Goal: Task Accomplishment & Management: Manage account settings

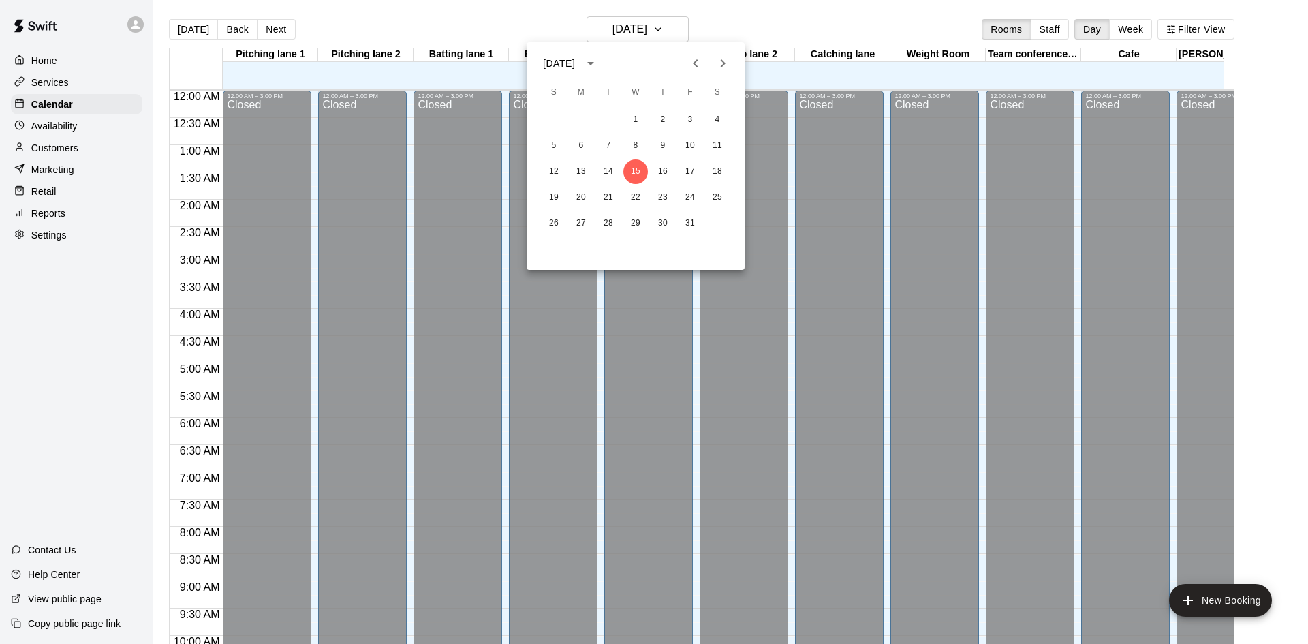
scroll to position [698, 0]
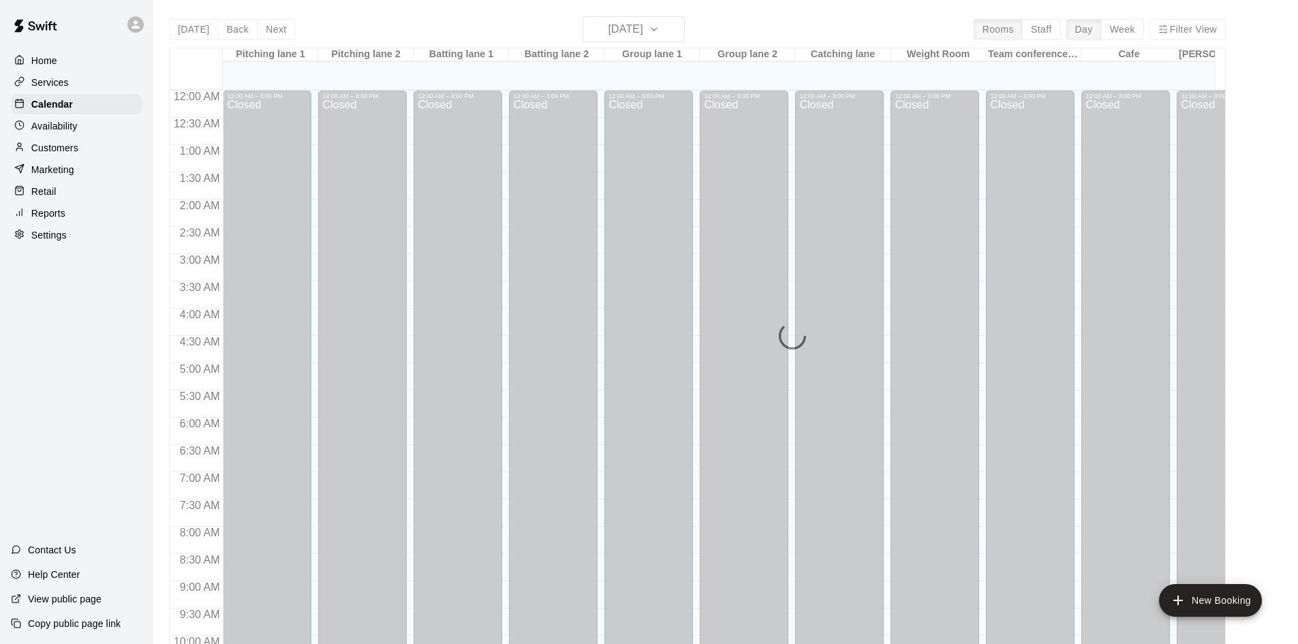
scroll to position [698, 0]
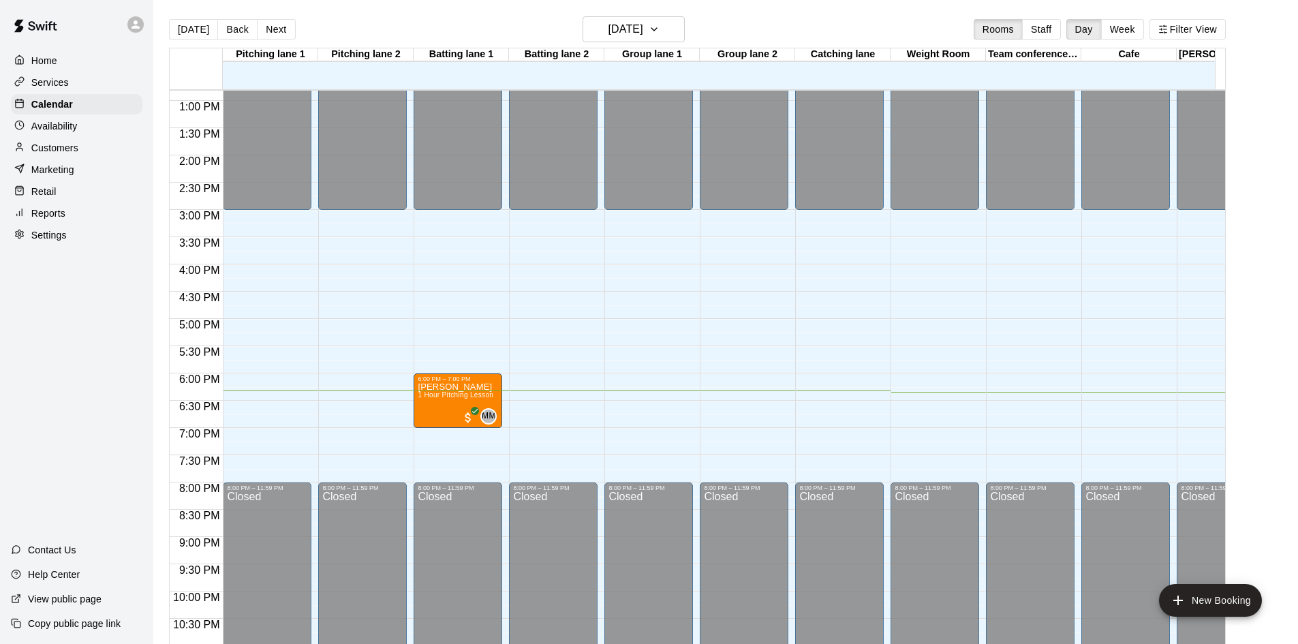
click at [61, 242] on p "Settings" at bounding box center [48, 235] width 35 height 14
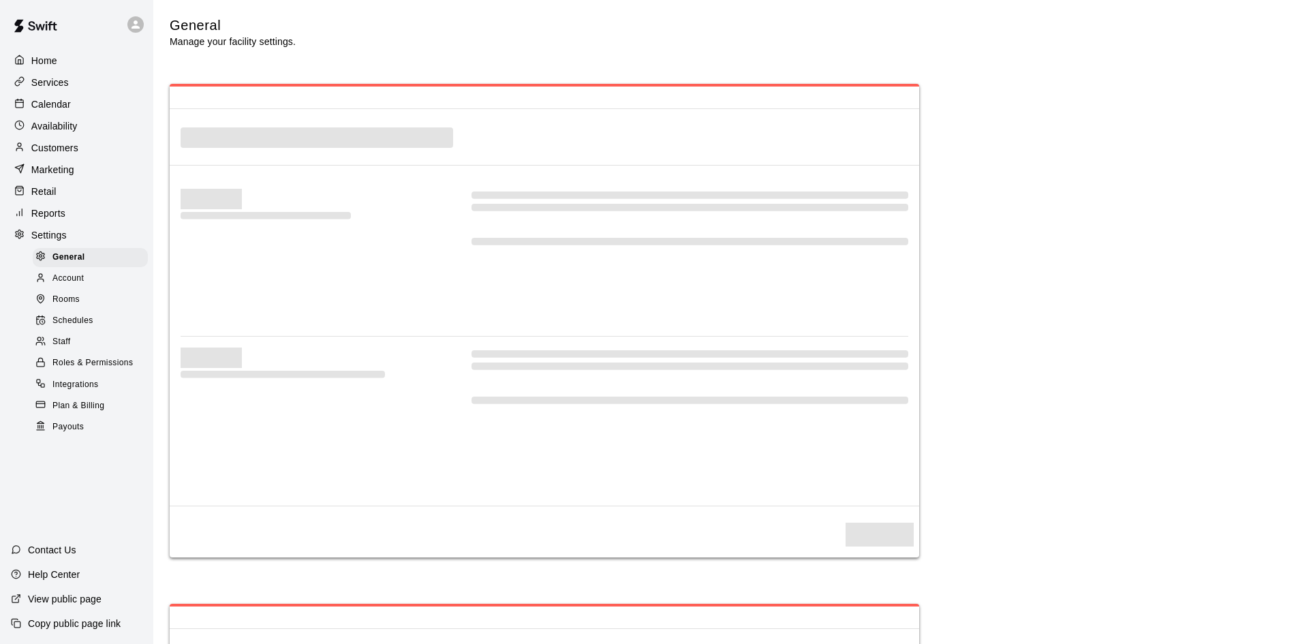
select select "**"
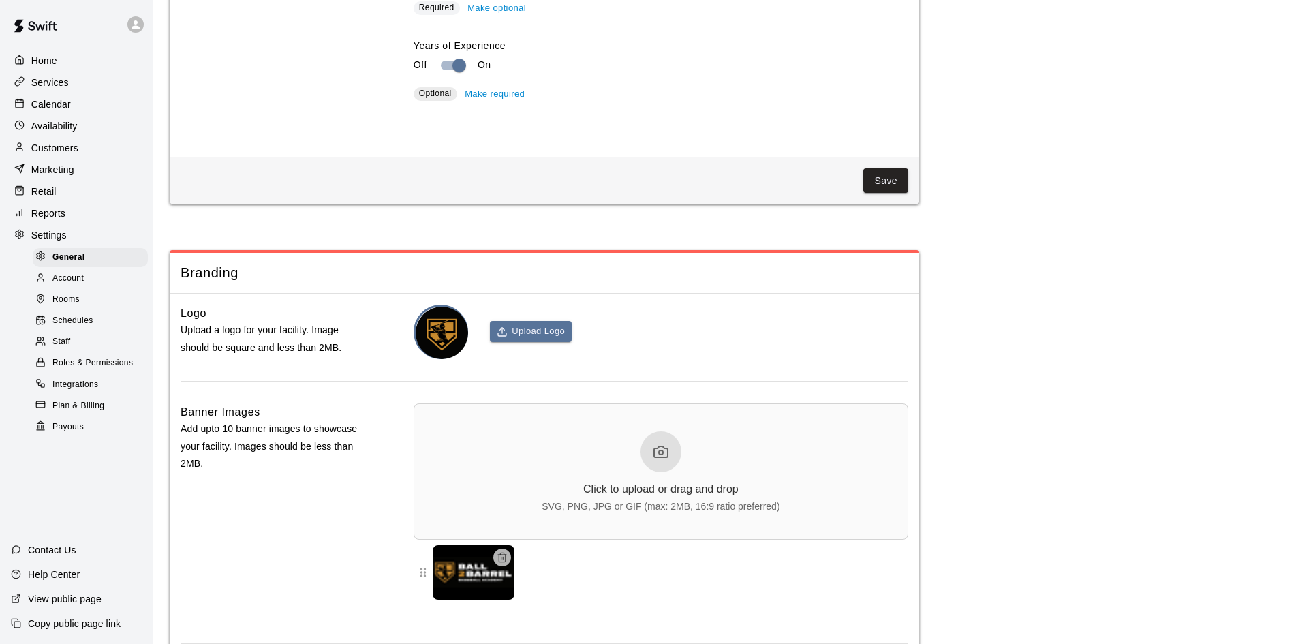
scroll to position [2961, 0]
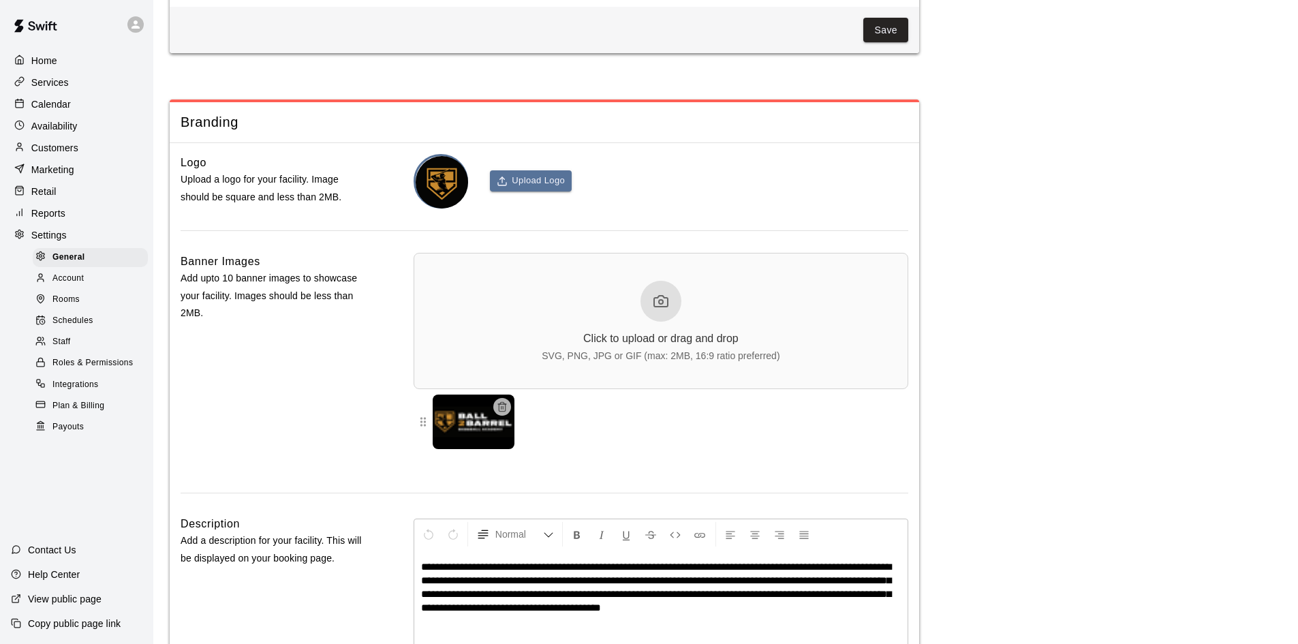
click at [84, 328] on span "Schedules" at bounding box center [72, 321] width 41 height 14
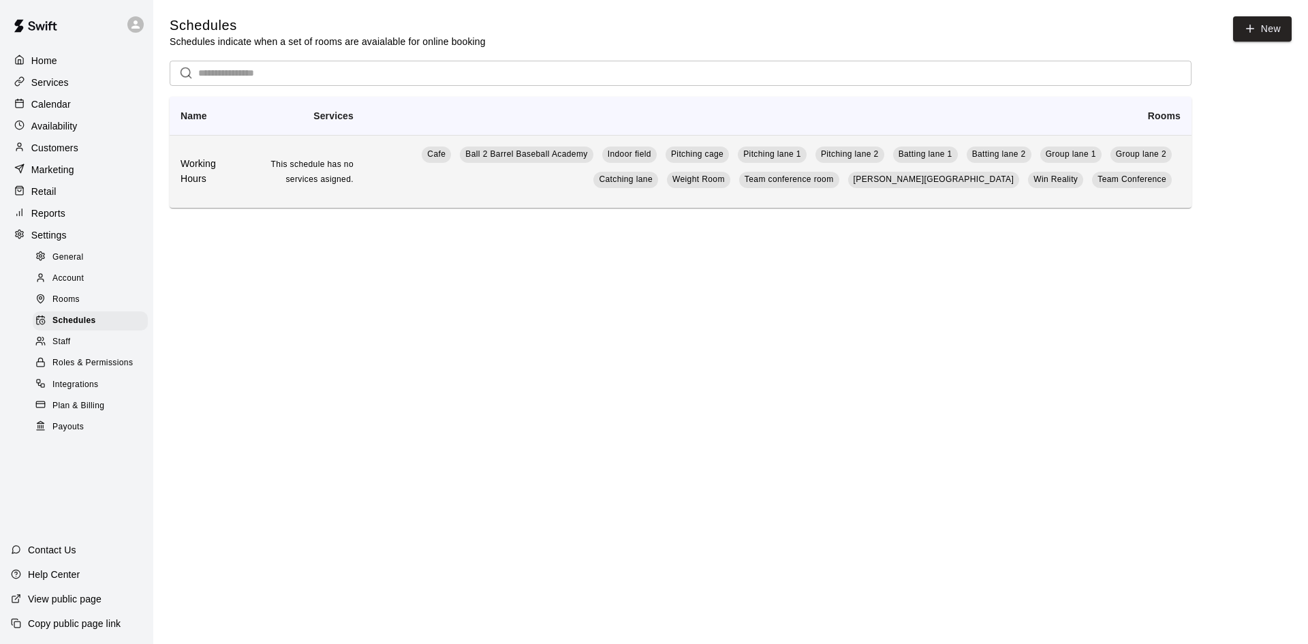
click at [272, 178] on td "This schedule has no services asigned." at bounding box center [303, 171] width 123 height 73
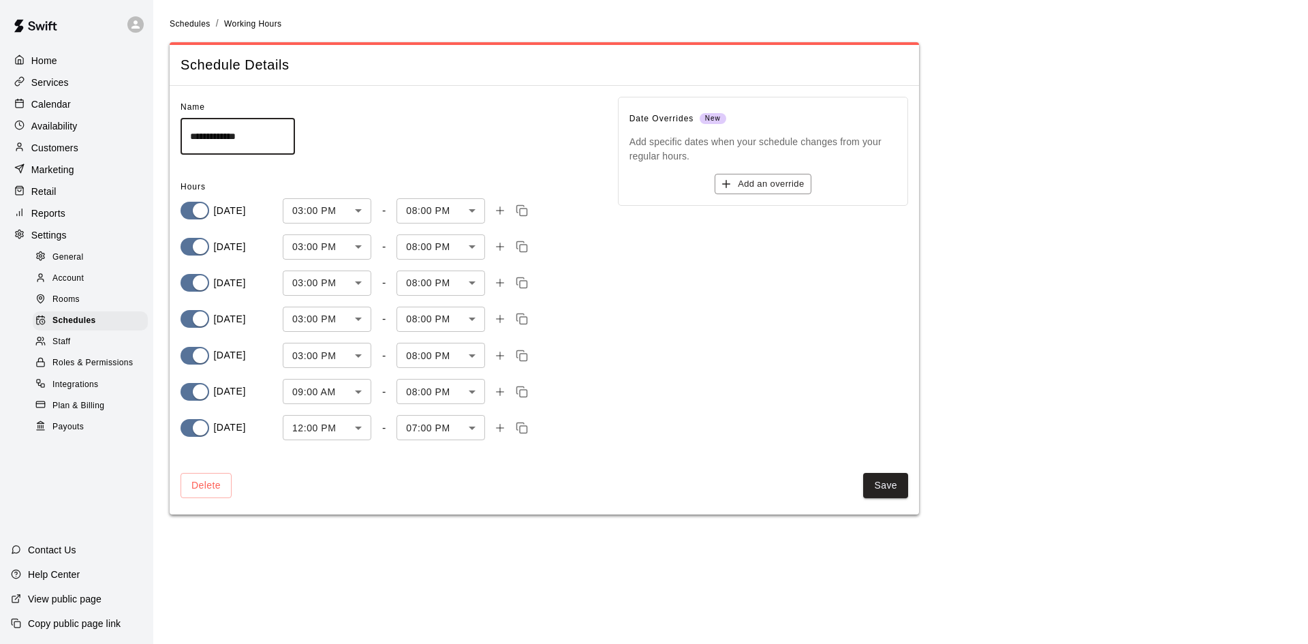
click at [90, 172] on div "Marketing" at bounding box center [76, 169] width 131 height 20
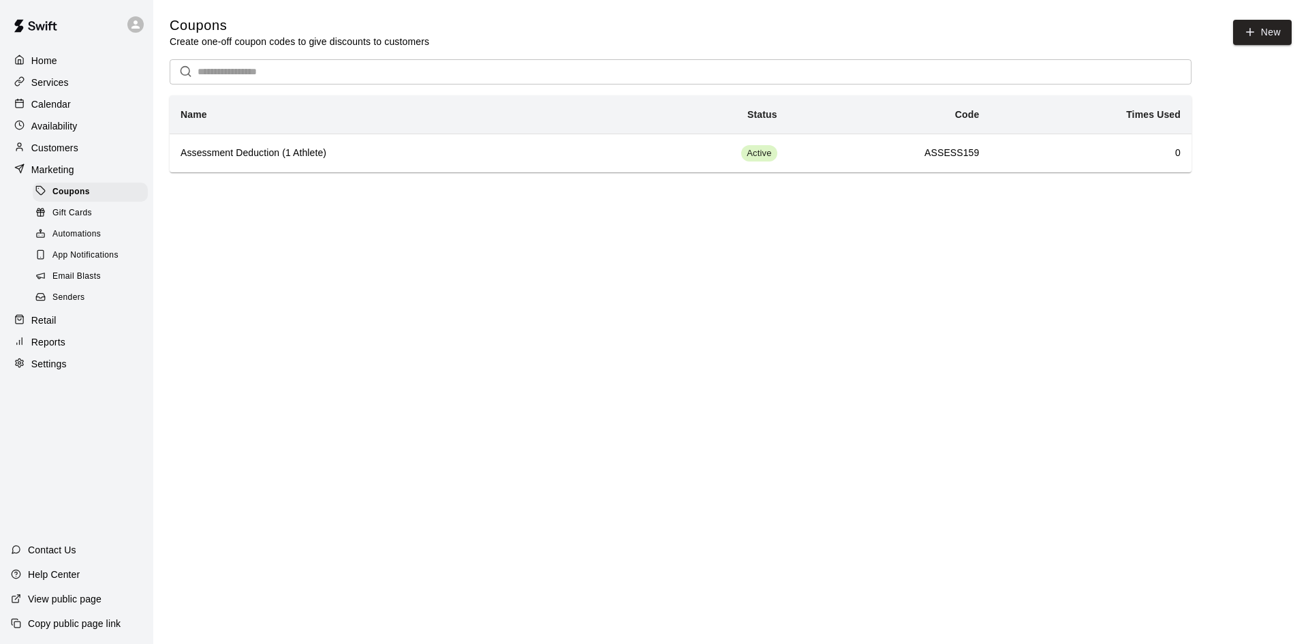
click at [80, 131] on div "Availability" at bounding box center [76, 126] width 131 height 20
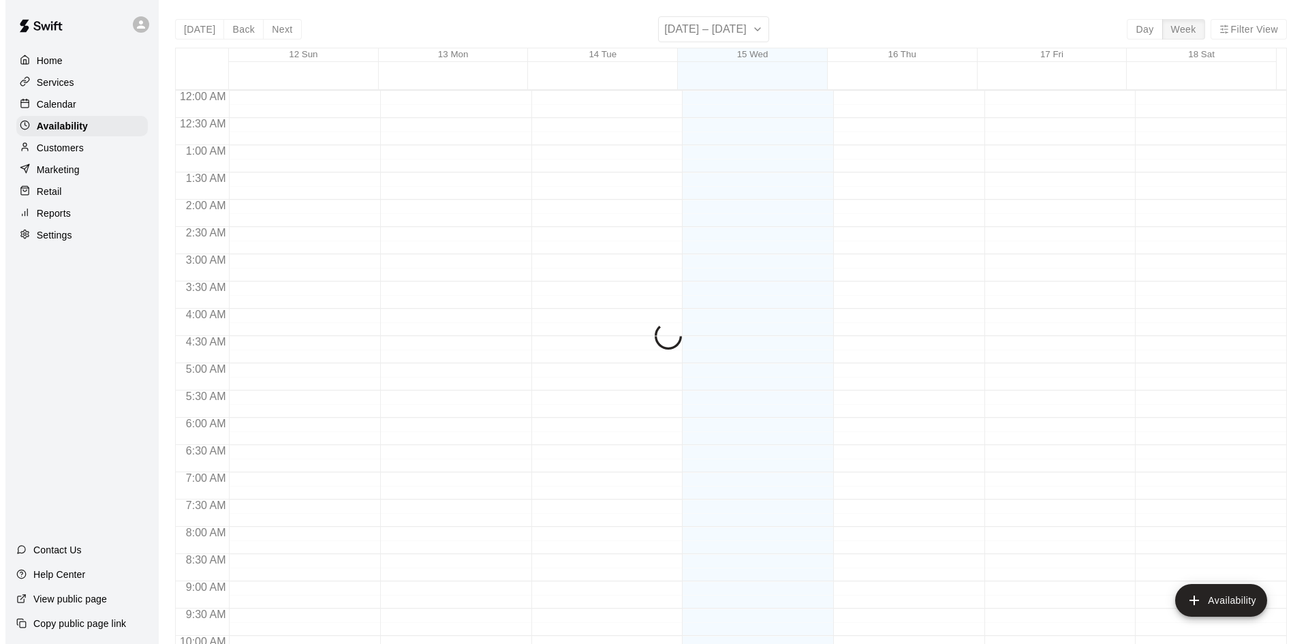
scroll to position [740, 0]
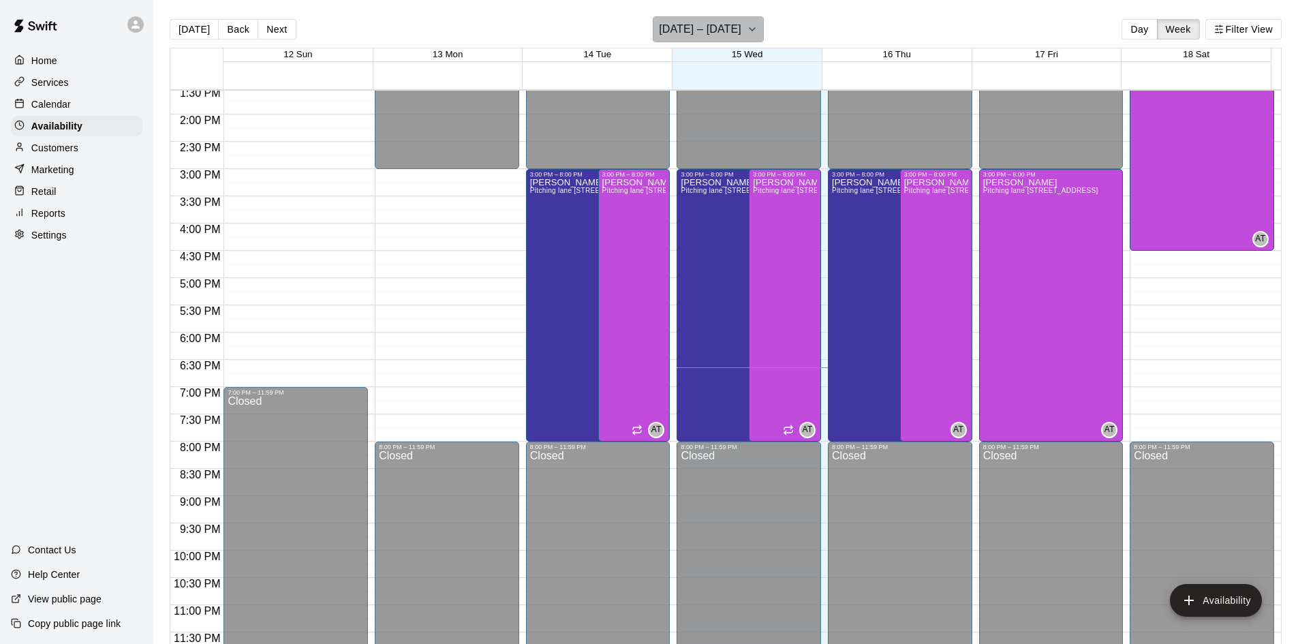
click at [749, 32] on icon "button" at bounding box center [752, 29] width 11 height 16
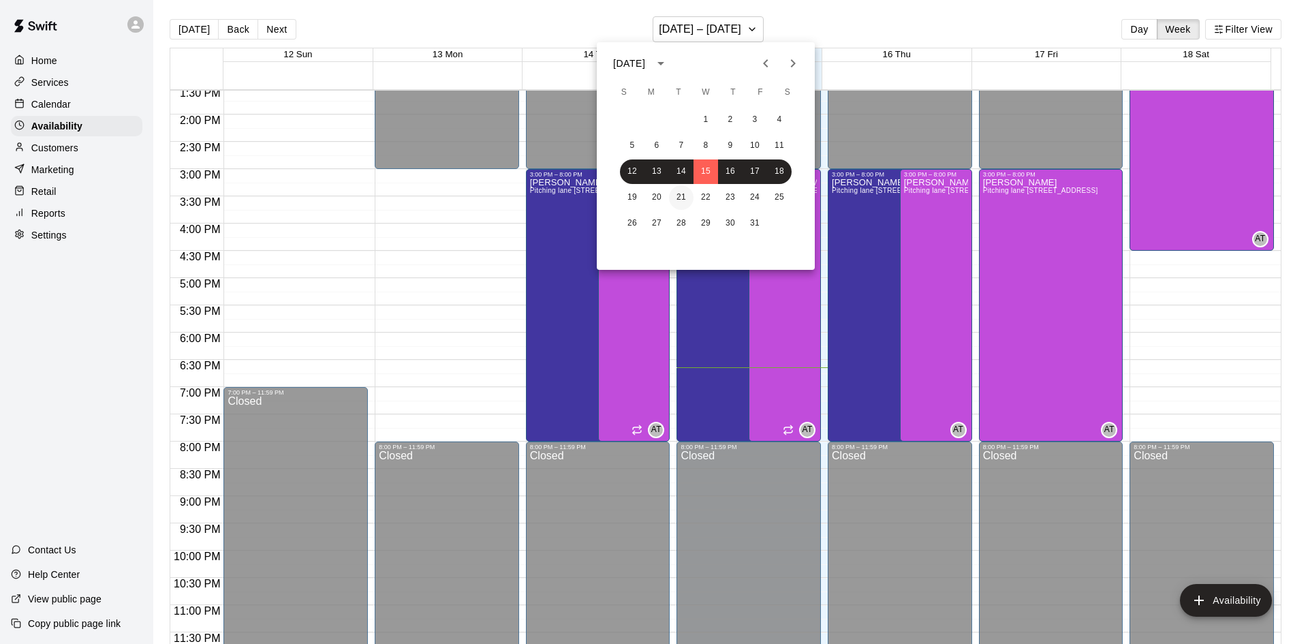
click at [678, 193] on button "21" at bounding box center [681, 197] width 25 height 25
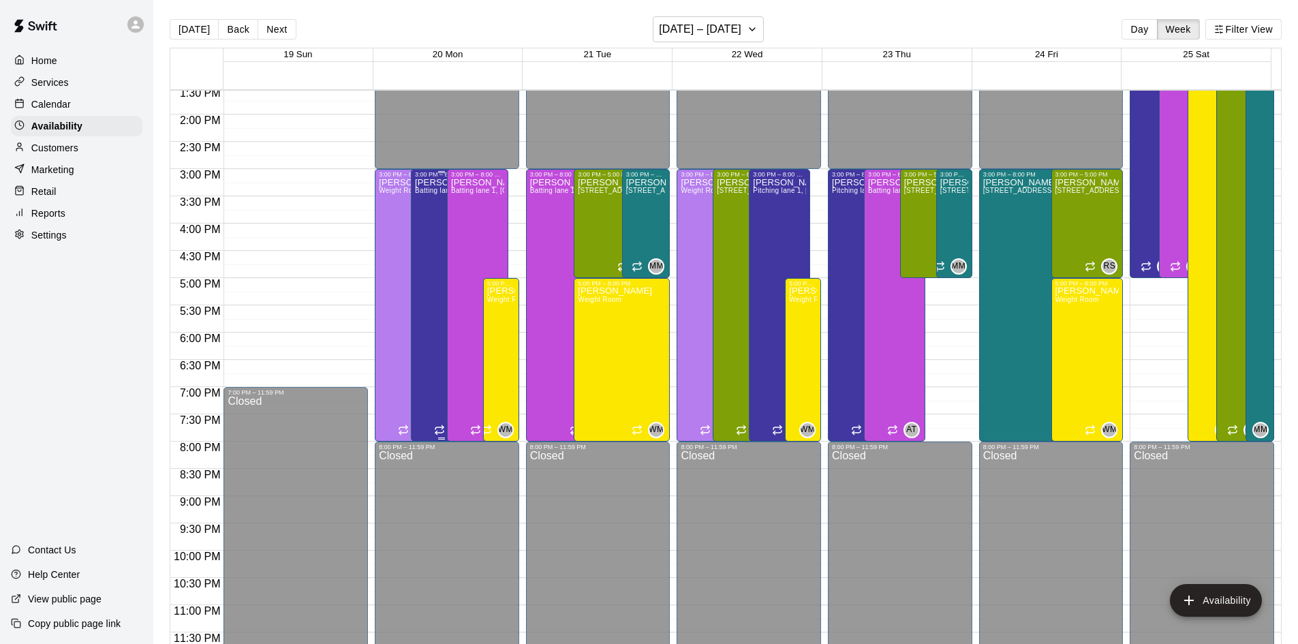
click at [415, 211] on div "[PERSON_NAME] Batting lane [STREET_ADDRESS]" at bounding box center [441, 500] width 53 height 644
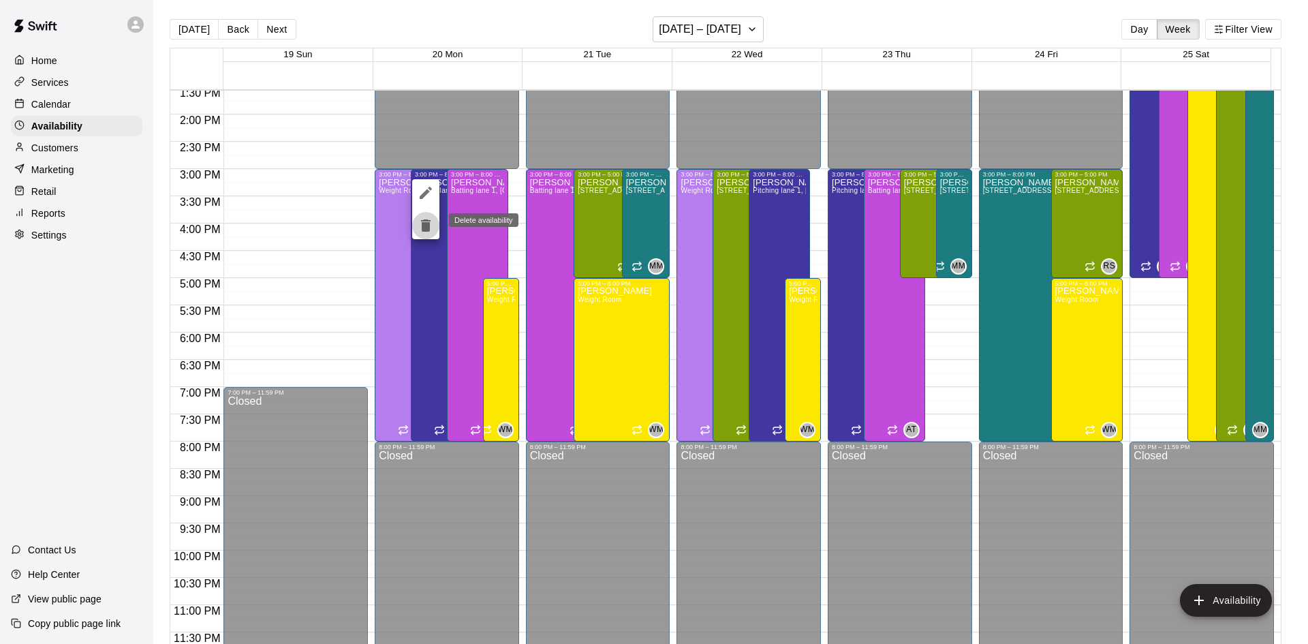
click at [424, 234] on button "delete" at bounding box center [425, 225] width 27 height 27
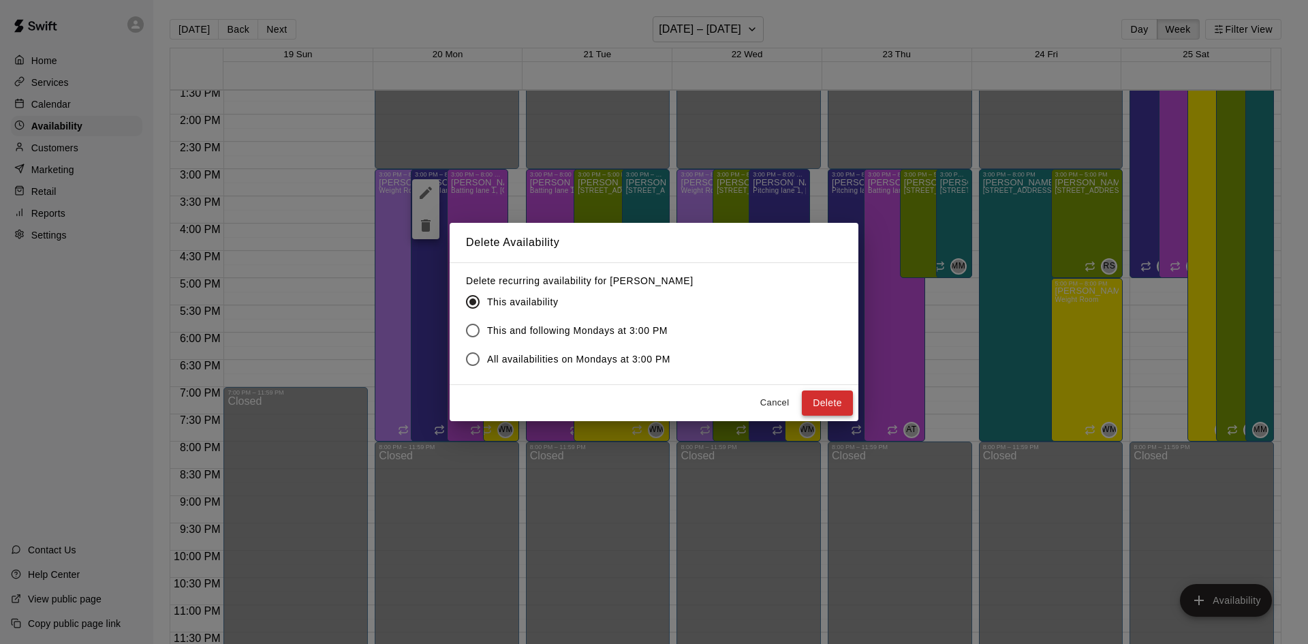
click at [819, 404] on button "Delete" at bounding box center [827, 402] width 51 height 25
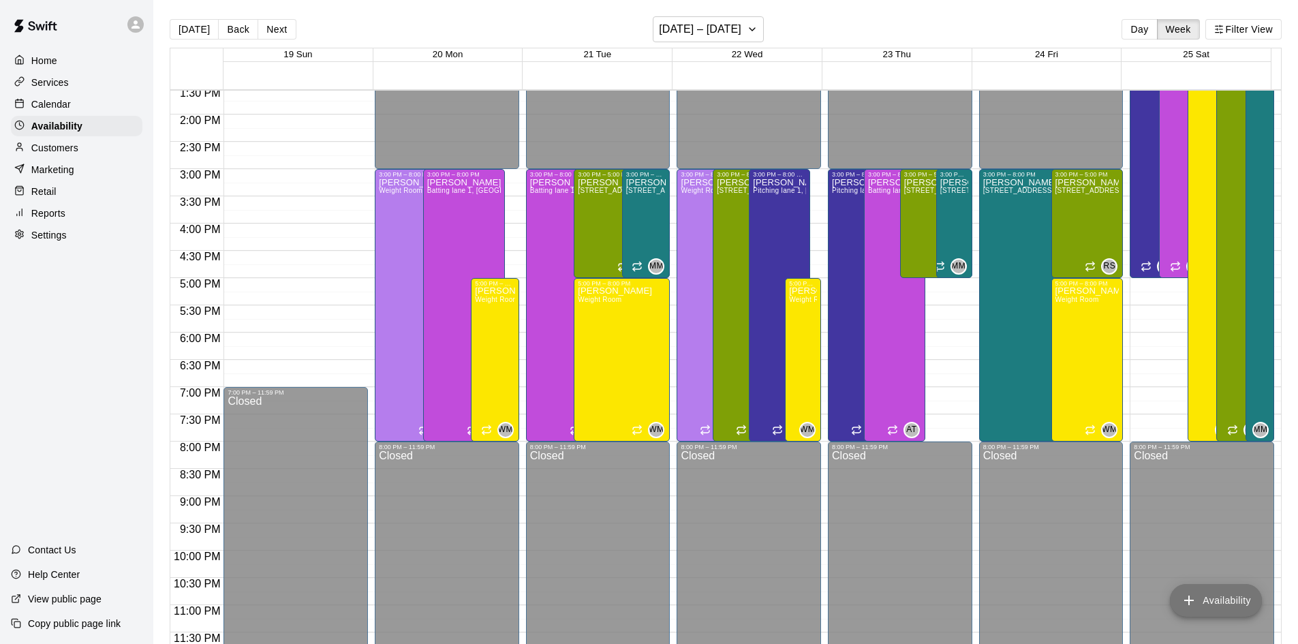
click at [1204, 605] on button "Availability" at bounding box center [1216, 600] width 92 height 33
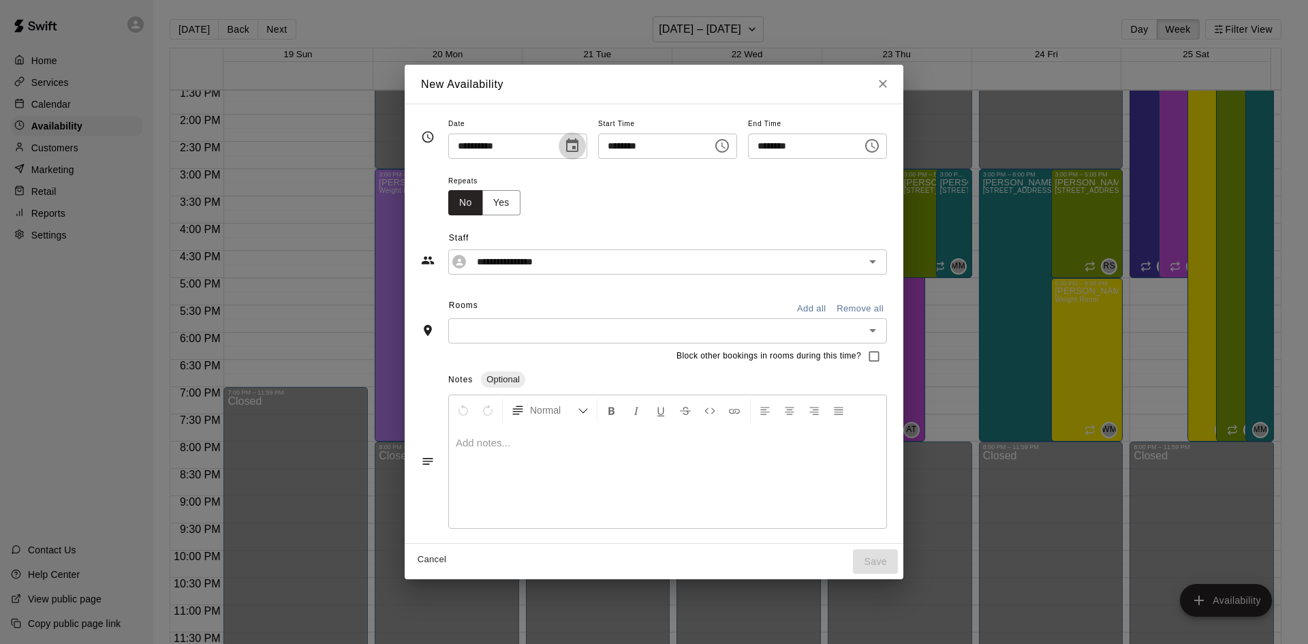
click at [566, 143] on icon "Choose date, selected date is Oct 21, 2025" at bounding box center [572, 145] width 12 height 14
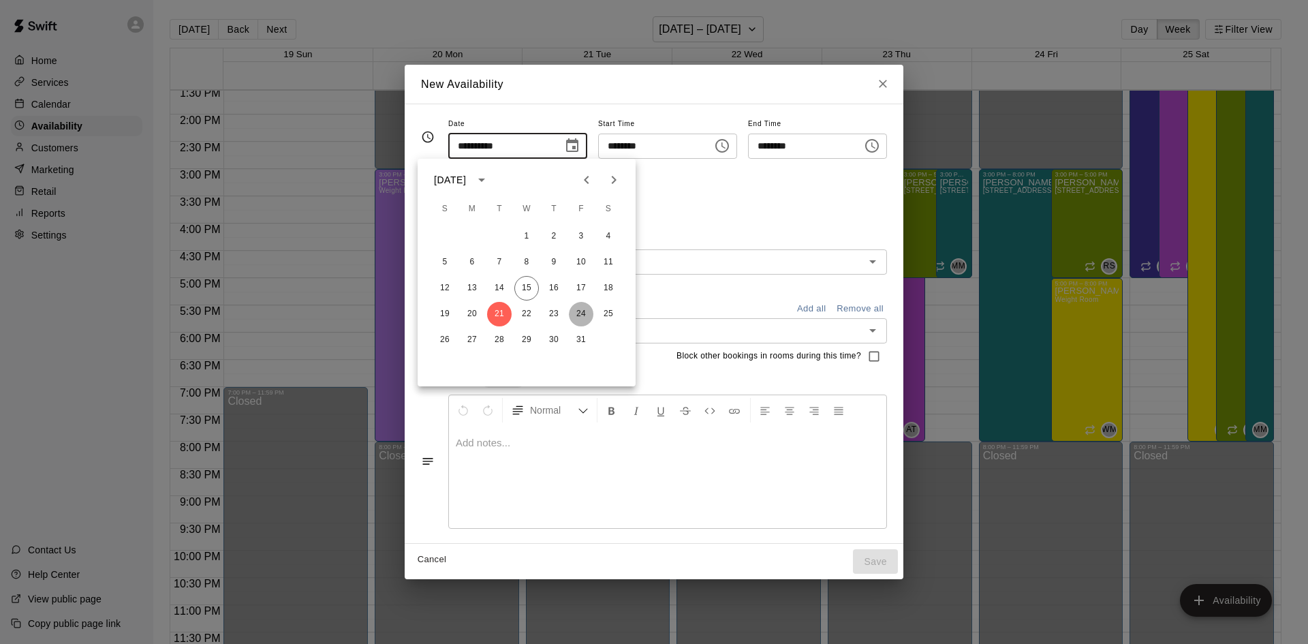
click at [580, 315] on button "24" at bounding box center [581, 314] width 25 height 25
type input "**********"
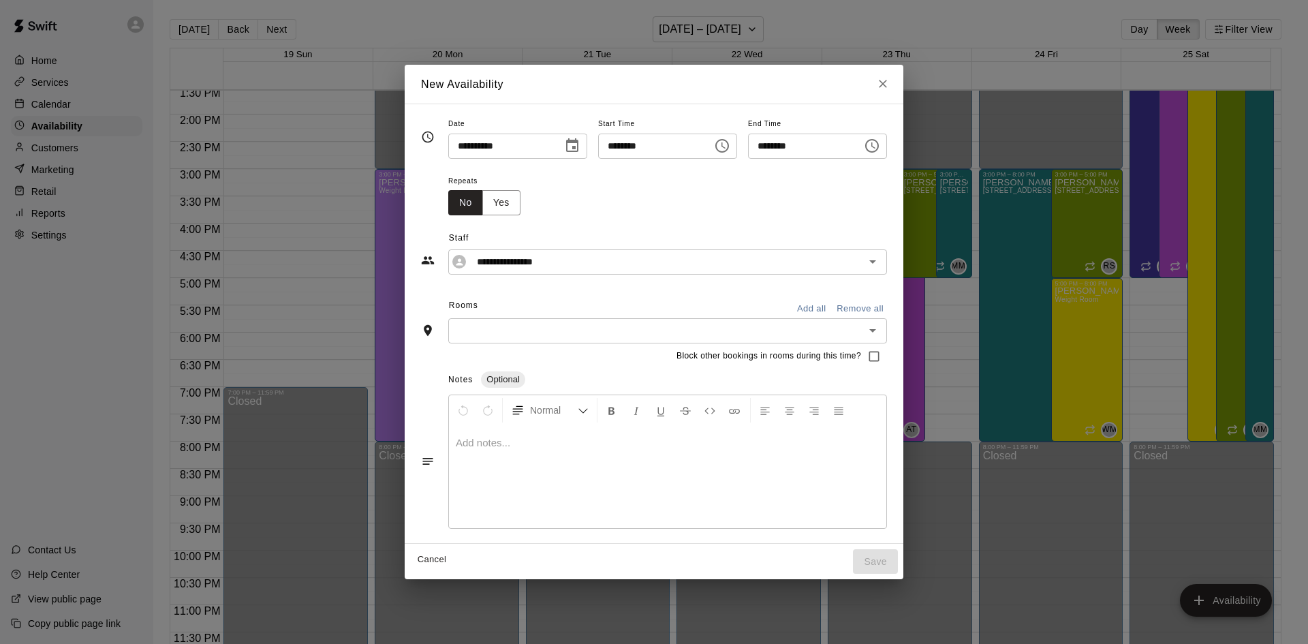
click at [730, 140] on icon "Choose time, selected time is 6:00 PM" at bounding box center [722, 146] width 16 height 16
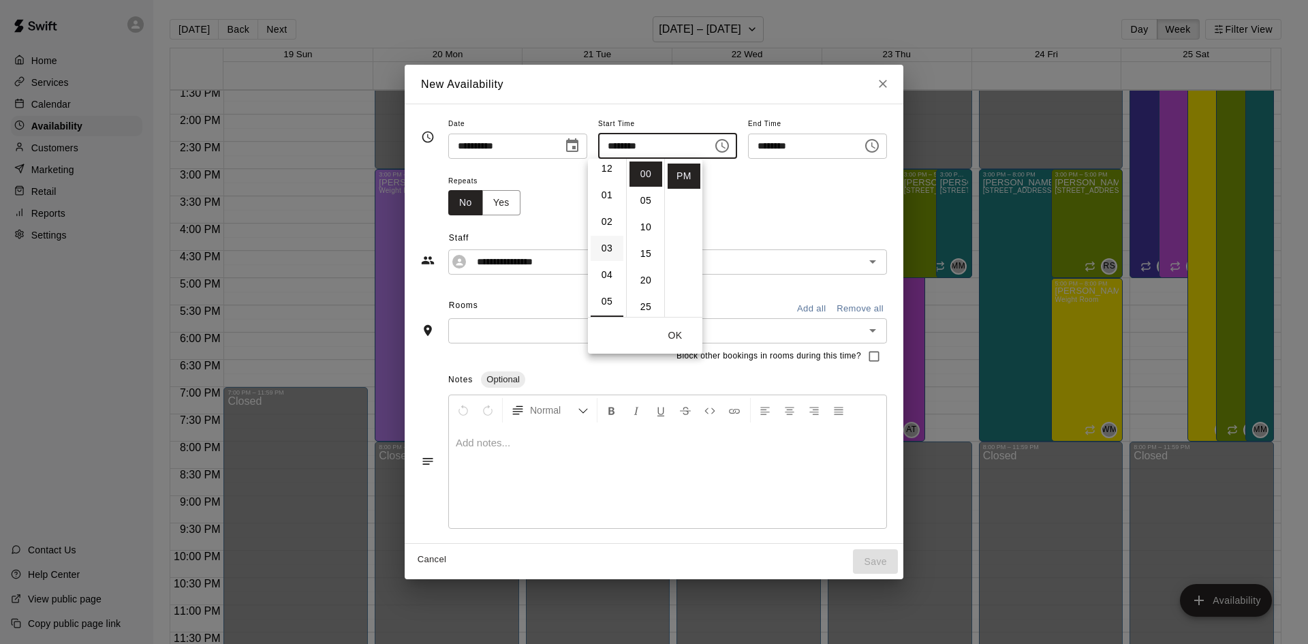
scroll to position [0, 0]
click at [607, 253] on li "03" at bounding box center [607, 253] width 33 height 25
type input "********"
click at [880, 142] on icon "Choose time, selected time is 6:30 PM" at bounding box center [872, 146] width 16 height 16
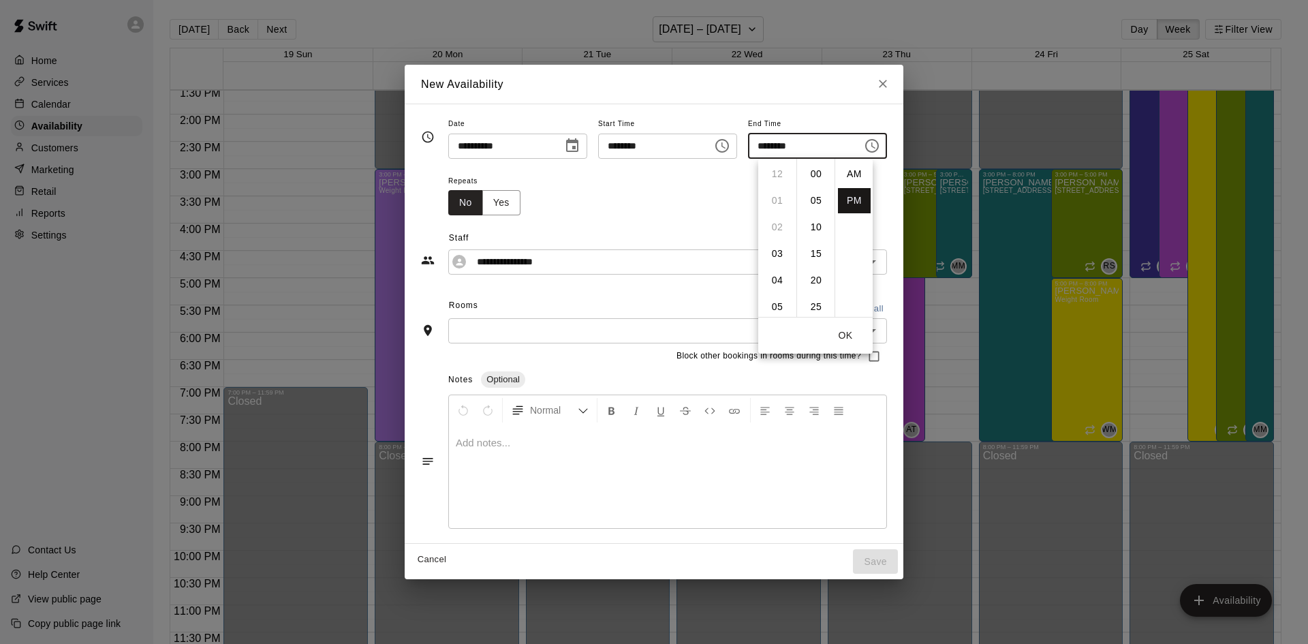
scroll to position [25, 0]
click at [770, 230] on li "08" at bounding box center [777, 227] width 33 height 25
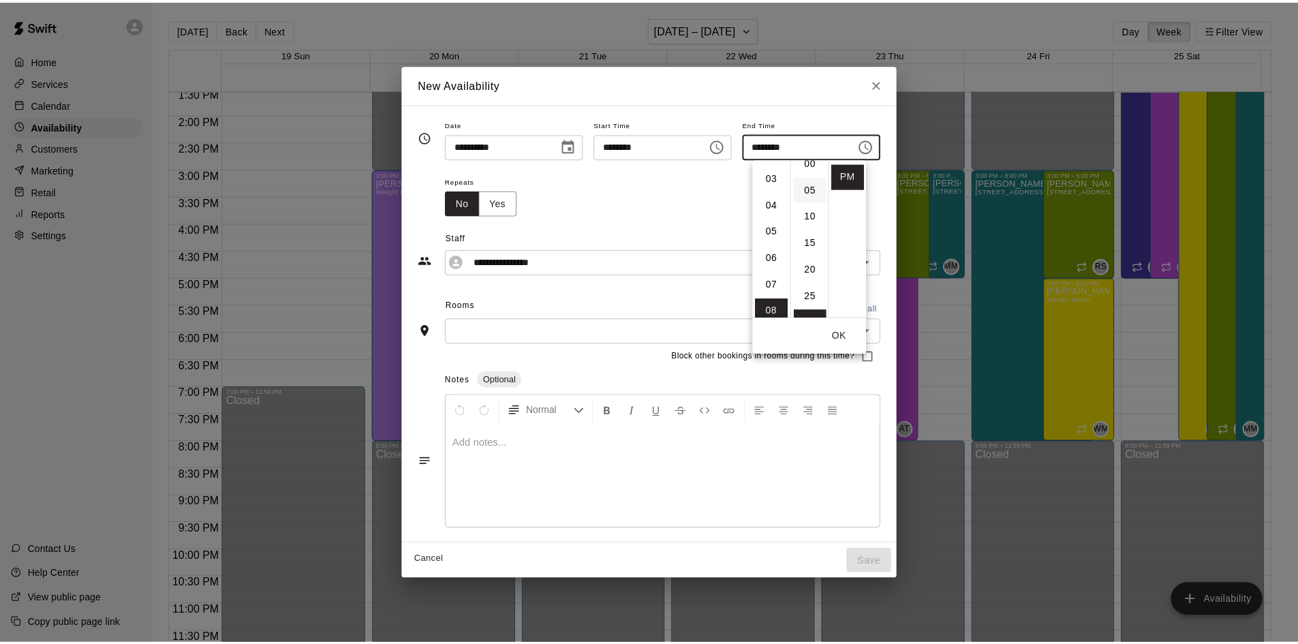
scroll to position [0, 0]
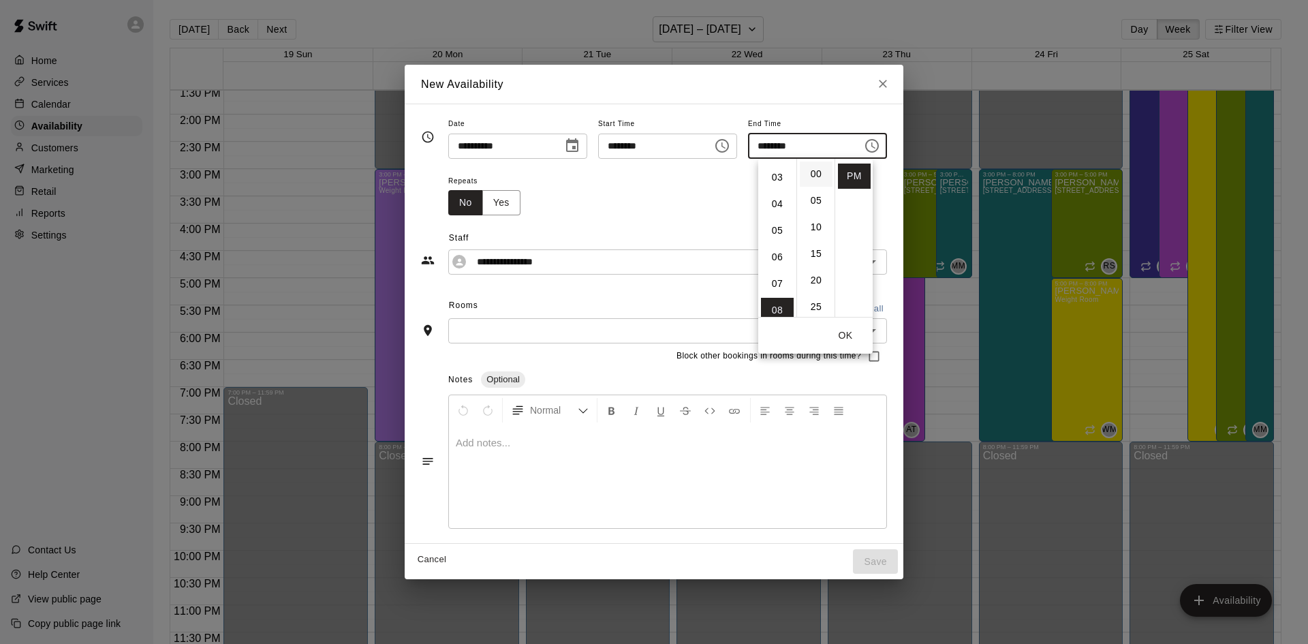
click at [809, 170] on li "00" at bounding box center [816, 173] width 33 height 25
type input "********"
click at [887, 205] on div "Repeats No Yes" at bounding box center [667, 193] width 439 height 43
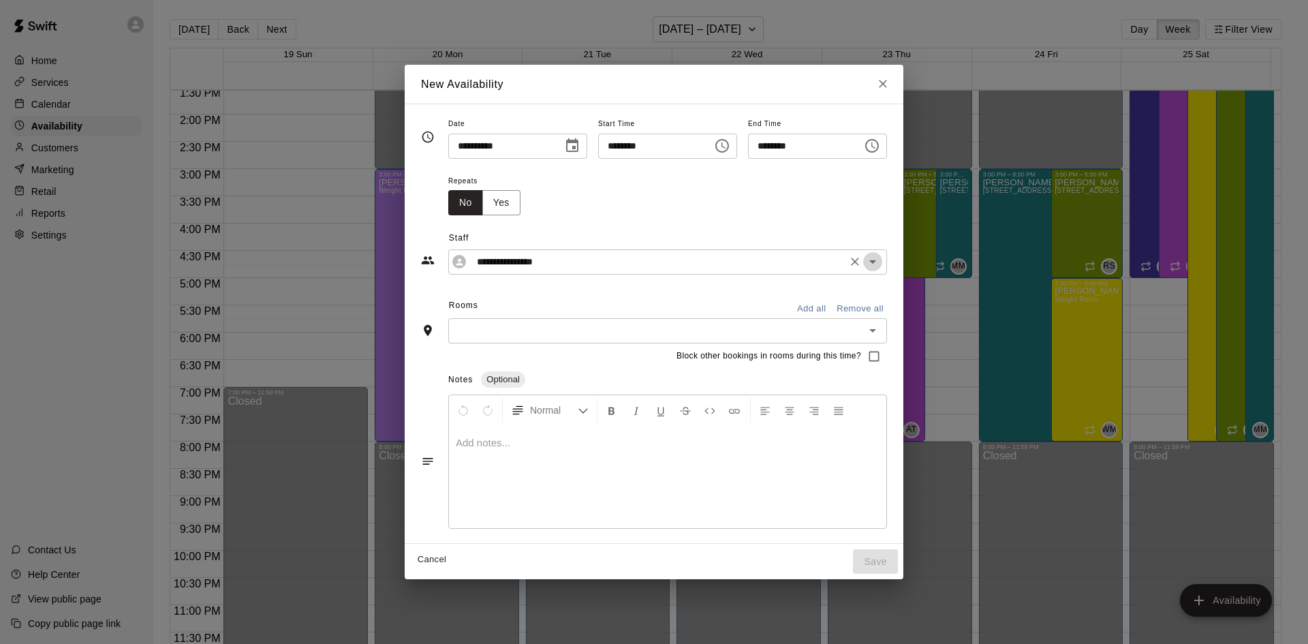
click at [881, 268] on icon "Open" at bounding box center [872, 261] width 16 height 16
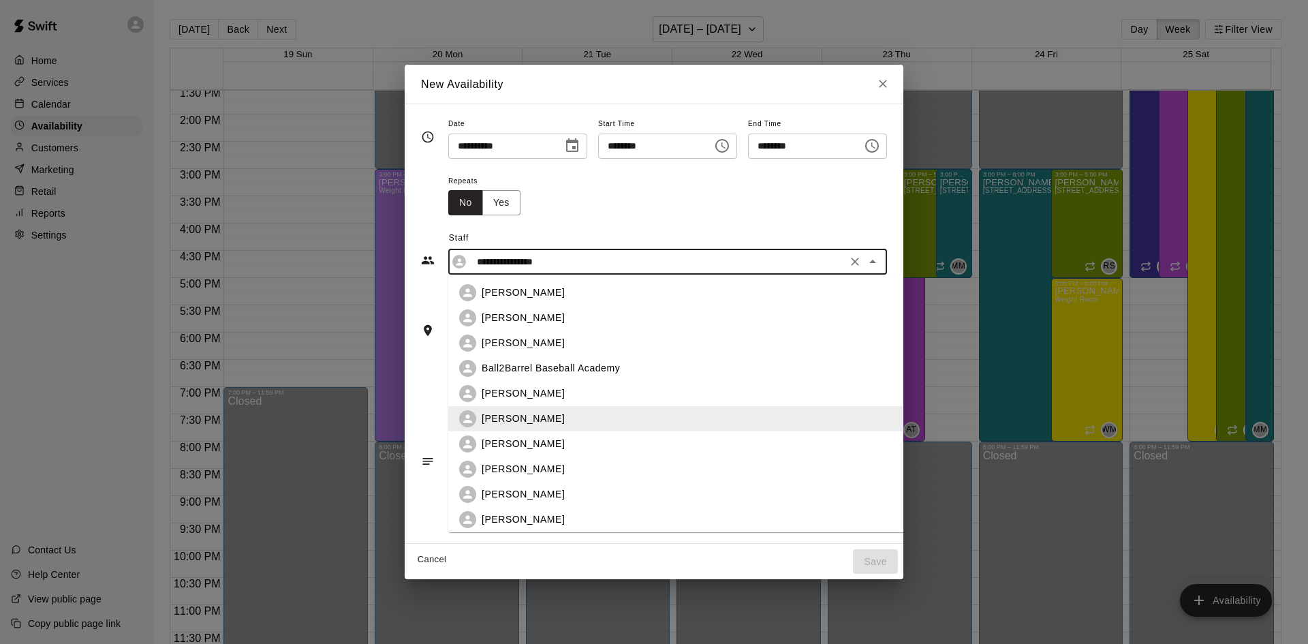
click at [531, 507] on li "[PERSON_NAME]" at bounding box center [698, 519] width 500 height 25
type input "**********"
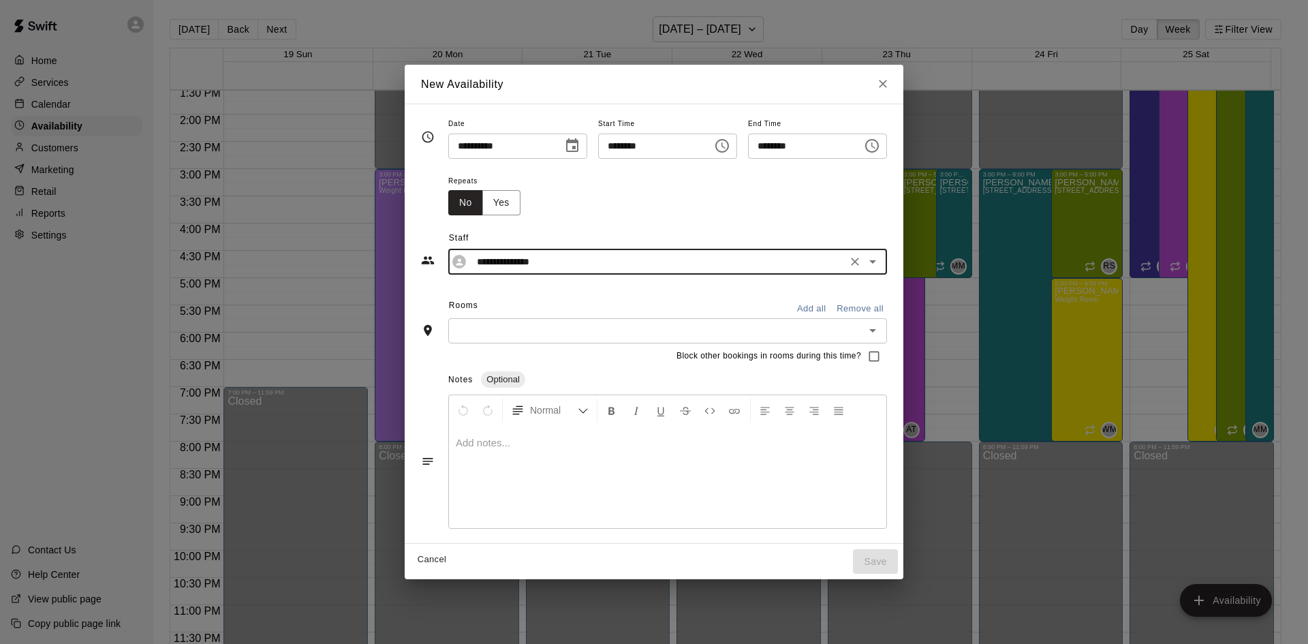
click at [881, 329] on icon "Open" at bounding box center [872, 330] width 16 height 16
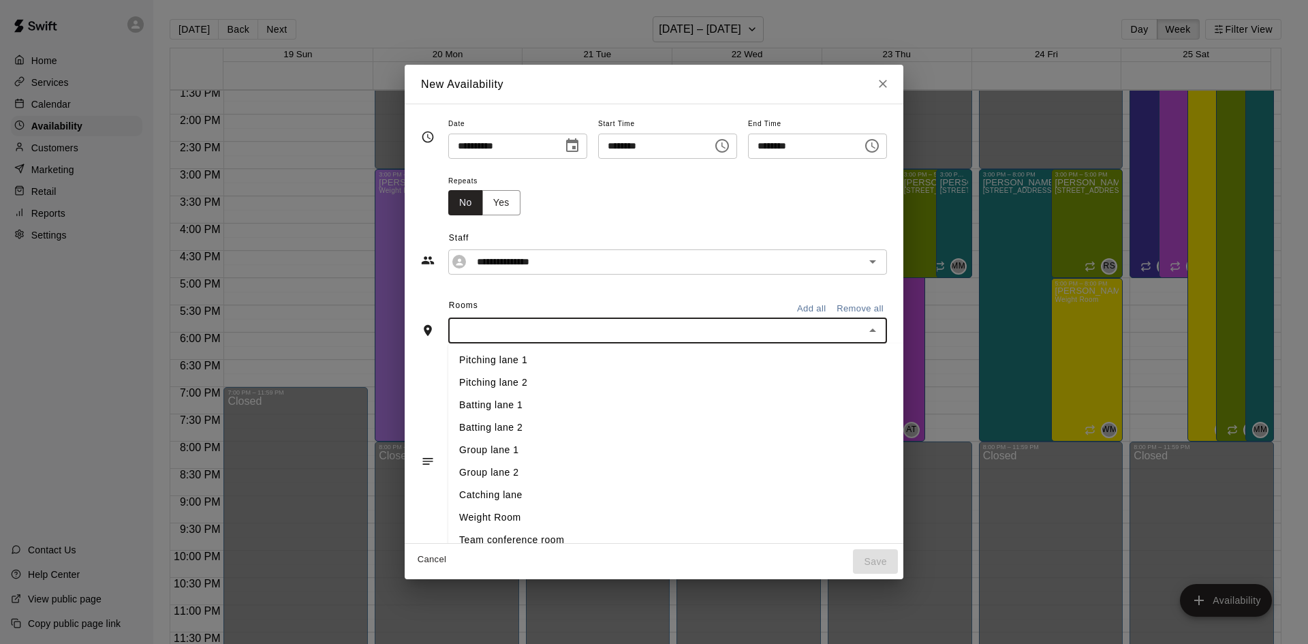
click at [593, 368] on li "Pitching lane 1" at bounding box center [698, 360] width 500 height 22
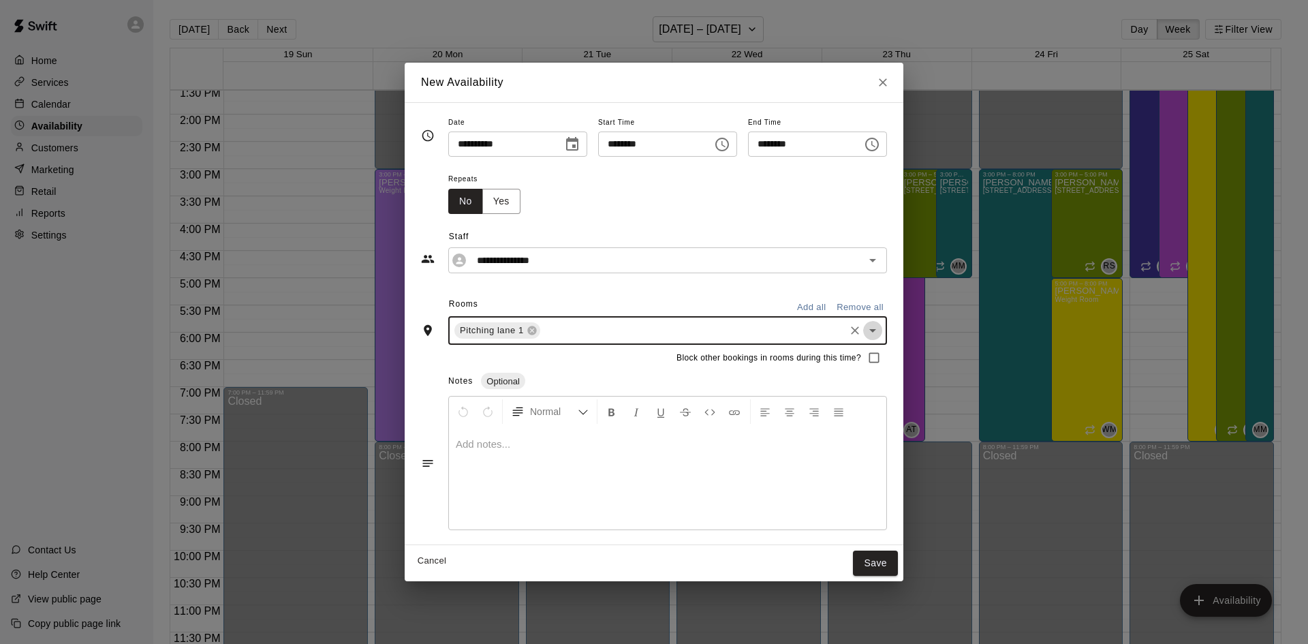
click at [881, 338] on icon "Open" at bounding box center [872, 330] width 16 height 16
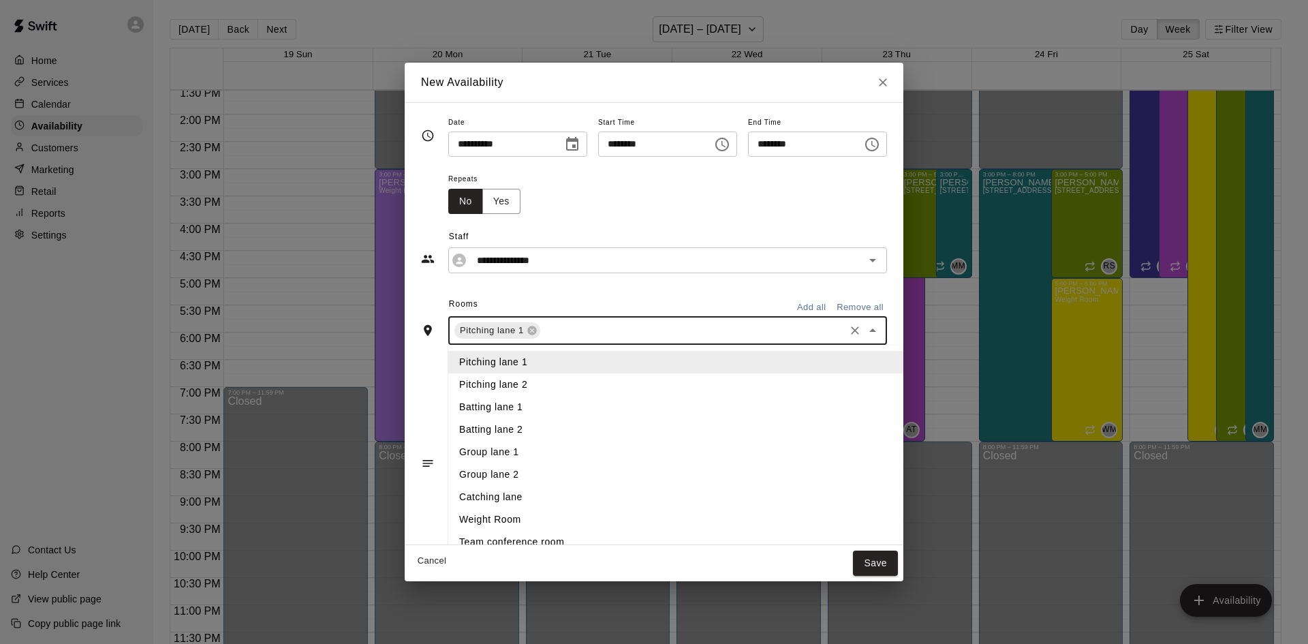
click at [471, 406] on li "Batting lane 1" at bounding box center [698, 407] width 500 height 22
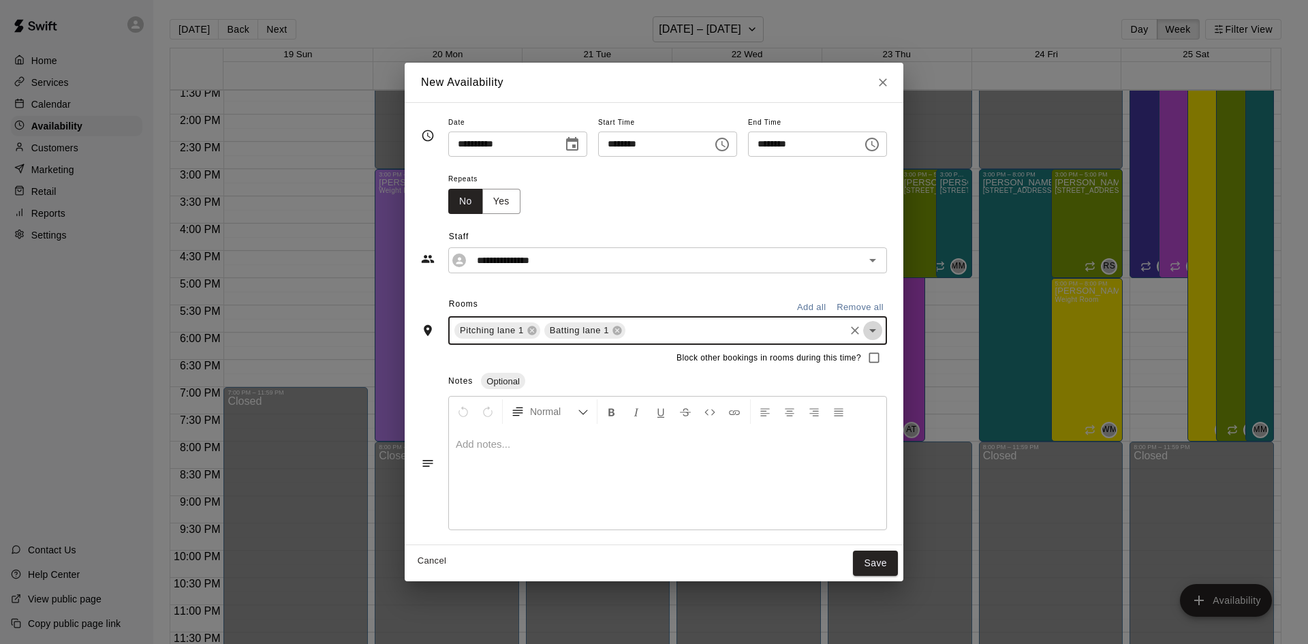
click at [876, 330] on icon "Open" at bounding box center [872, 330] width 7 height 3
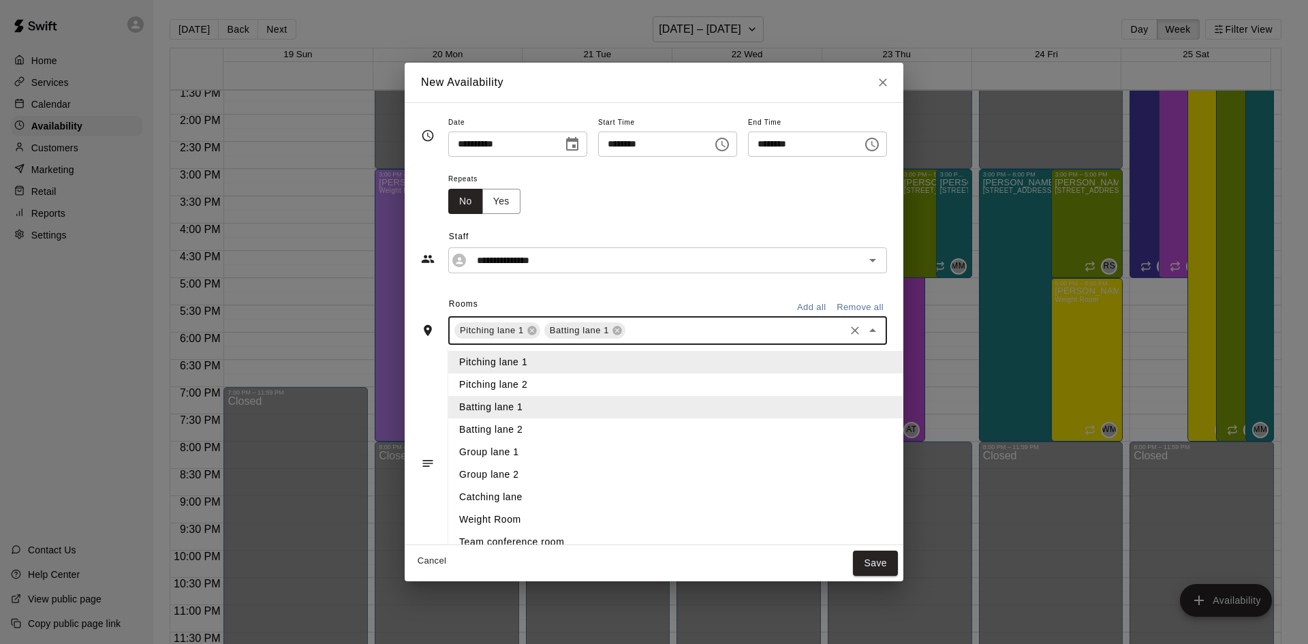
click at [495, 497] on li "Catching lane" at bounding box center [698, 497] width 500 height 22
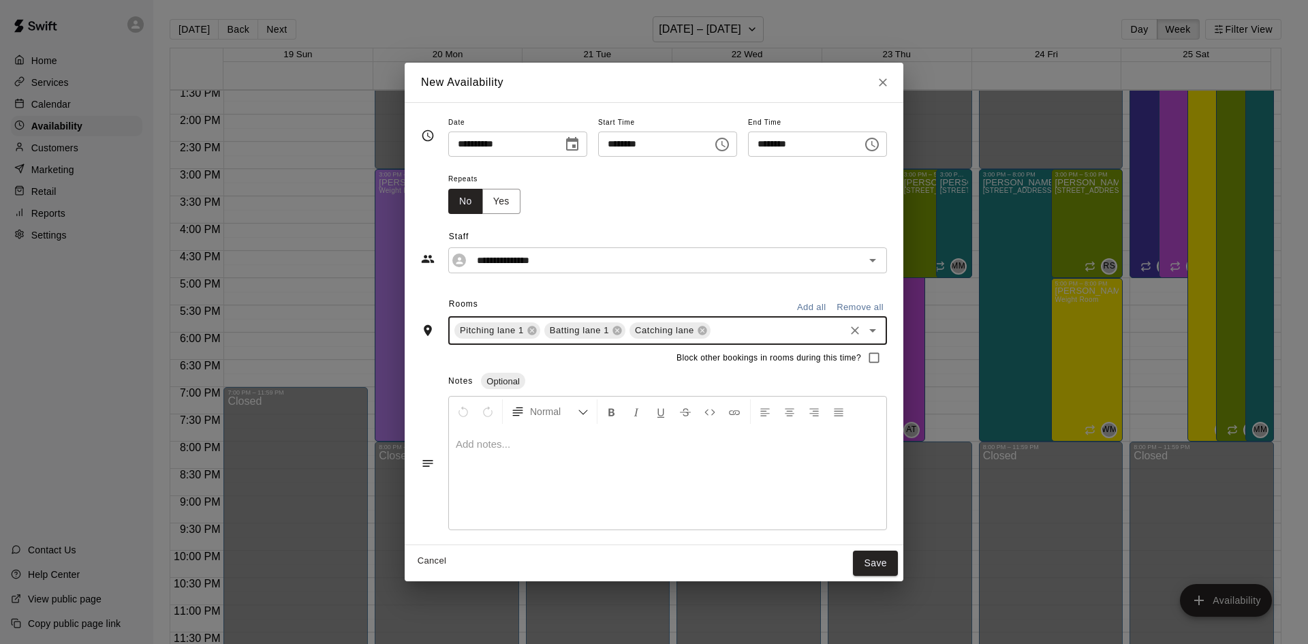
click at [881, 329] on icon "Open" at bounding box center [872, 330] width 16 height 16
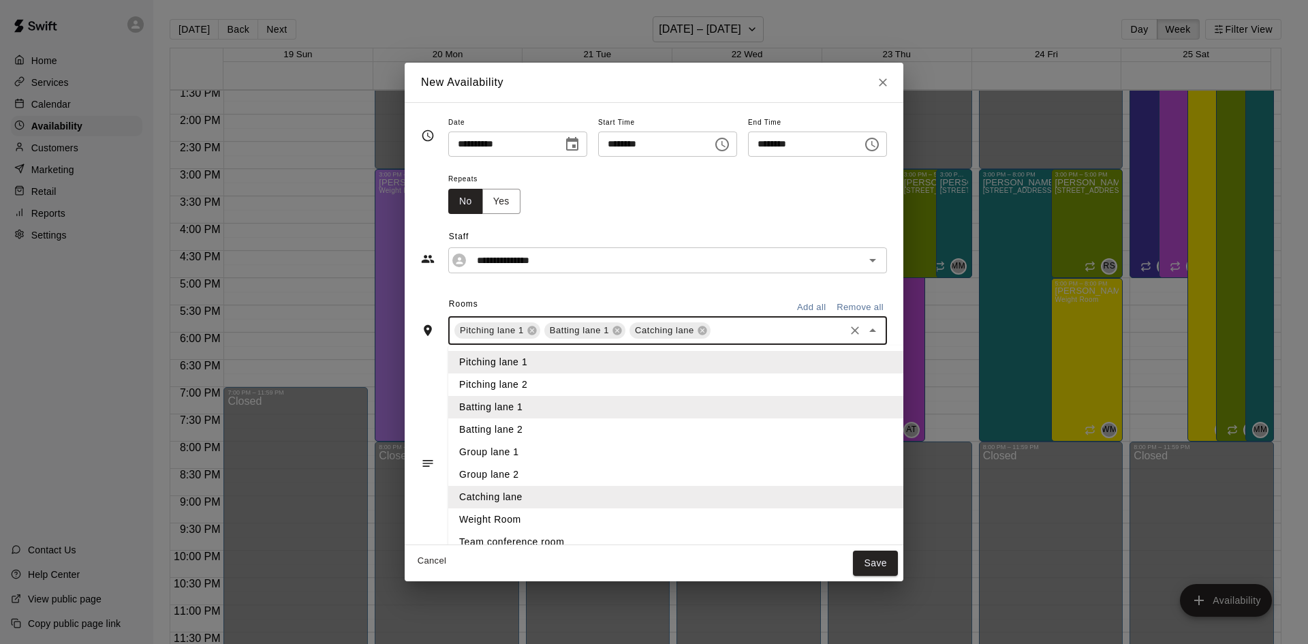
click at [458, 381] on li "Pitching lane 2" at bounding box center [698, 384] width 500 height 22
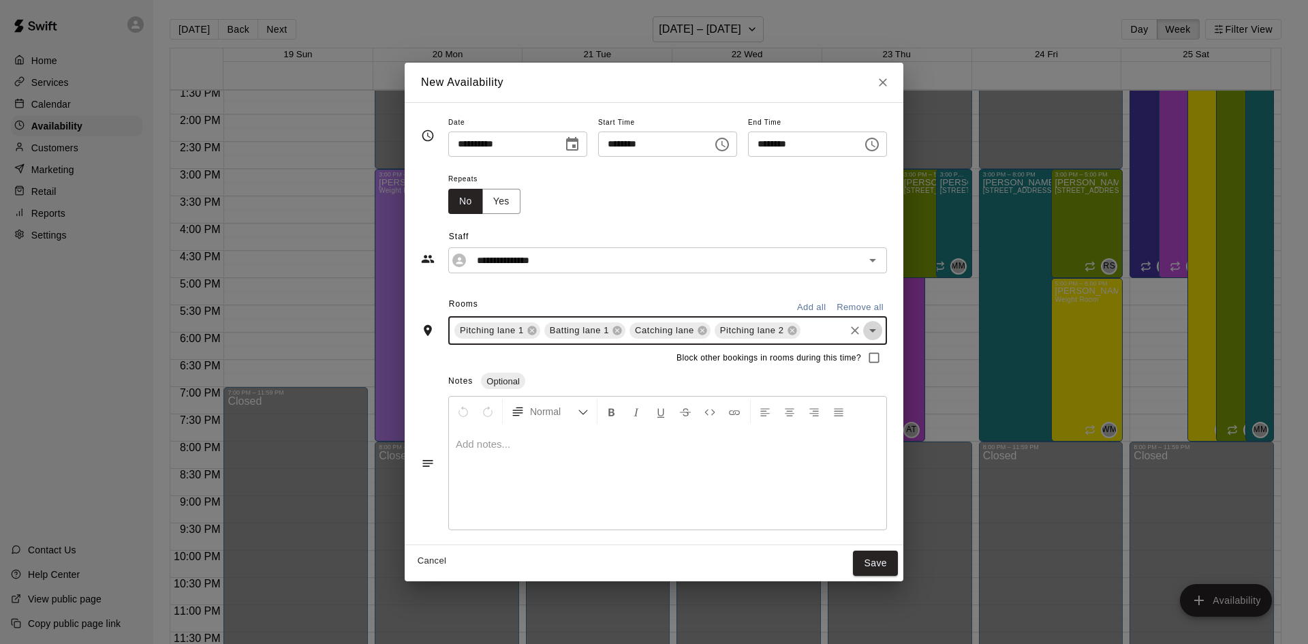
click at [881, 332] on icon "Open" at bounding box center [872, 330] width 16 height 16
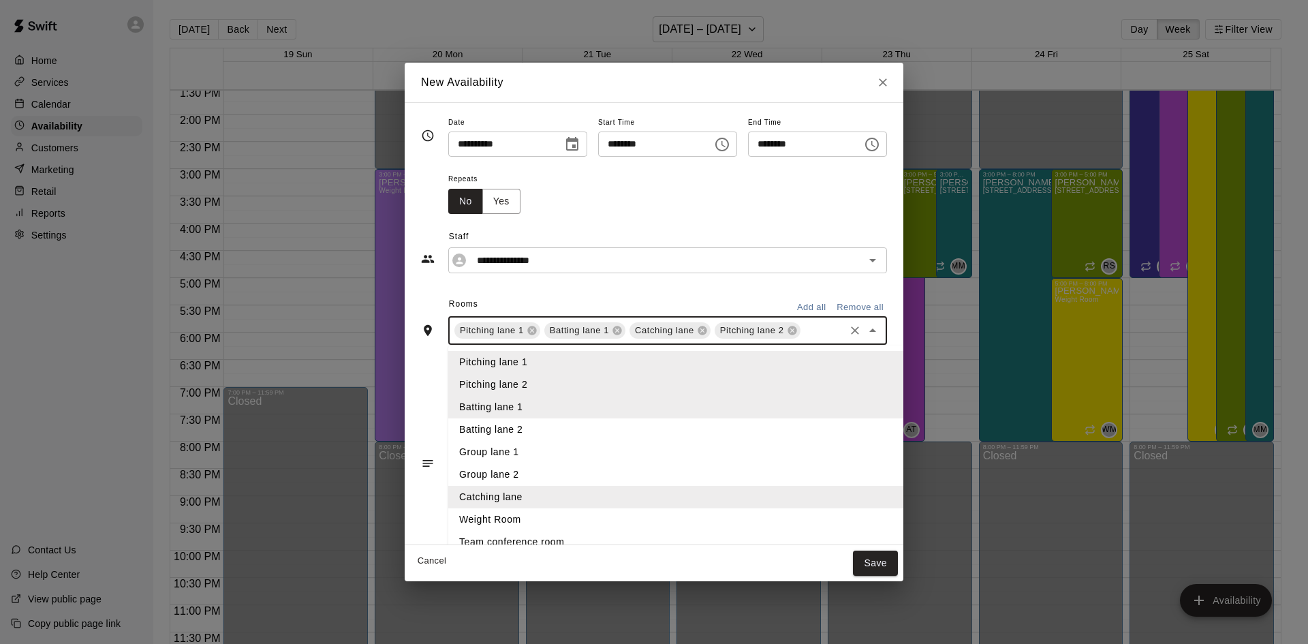
click at [467, 431] on li "Batting lane 2" at bounding box center [698, 429] width 500 height 22
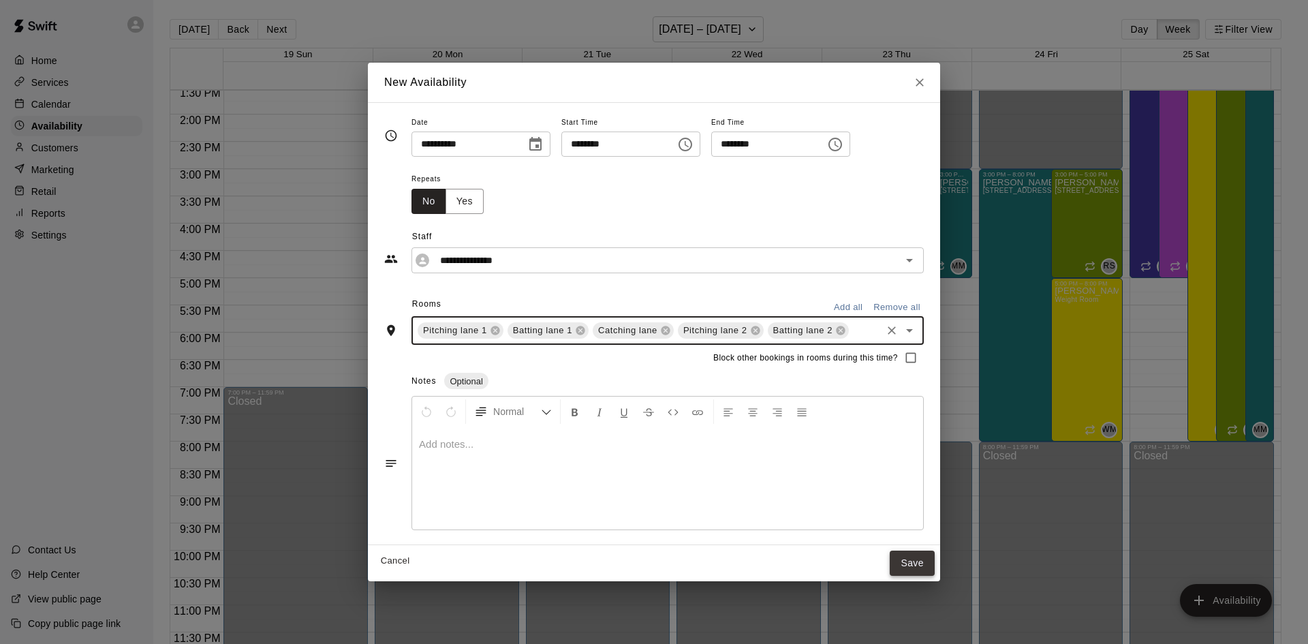
click at [920, 563] on button "Save" at bounding box center [912, 562] width 45 height 25
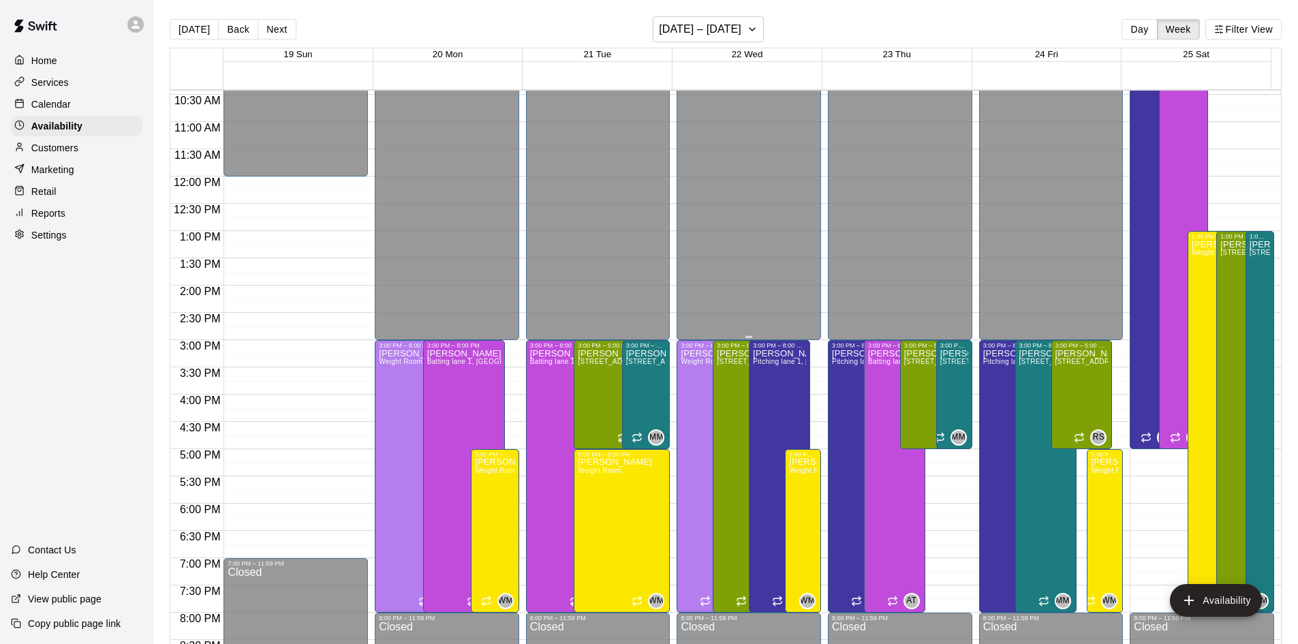
scroll to position [681, 0]
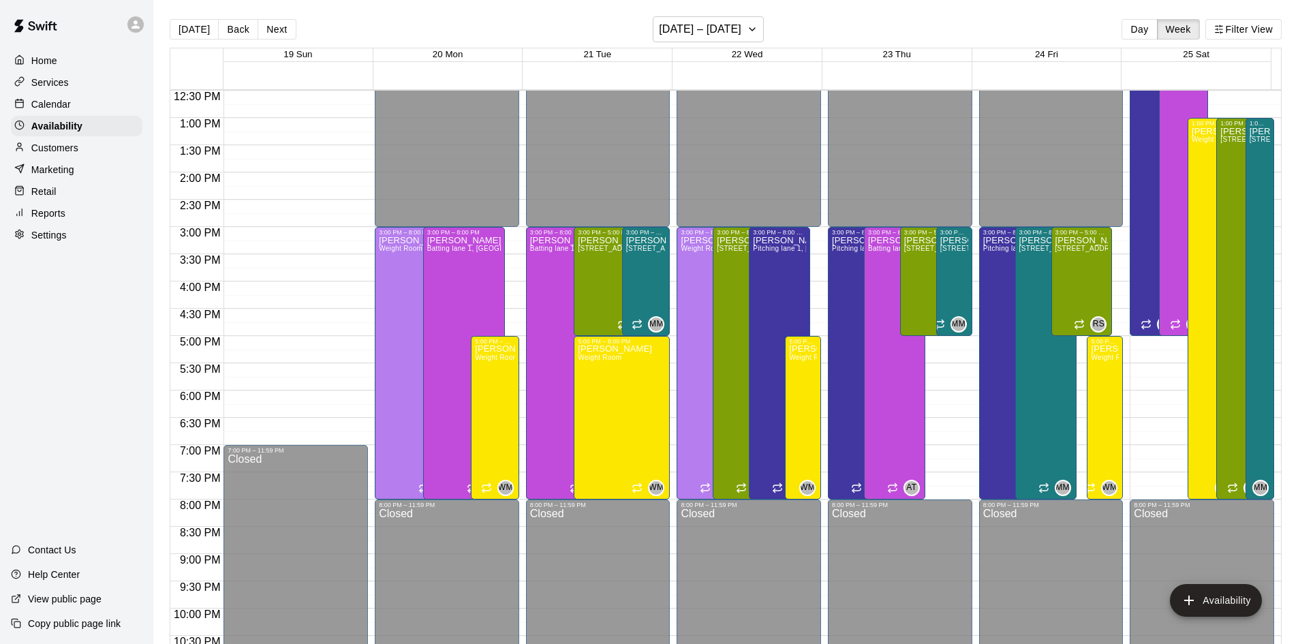
click at [69, 100] on p "Calendar" at bounding box center [51, 104] width 40 height 14
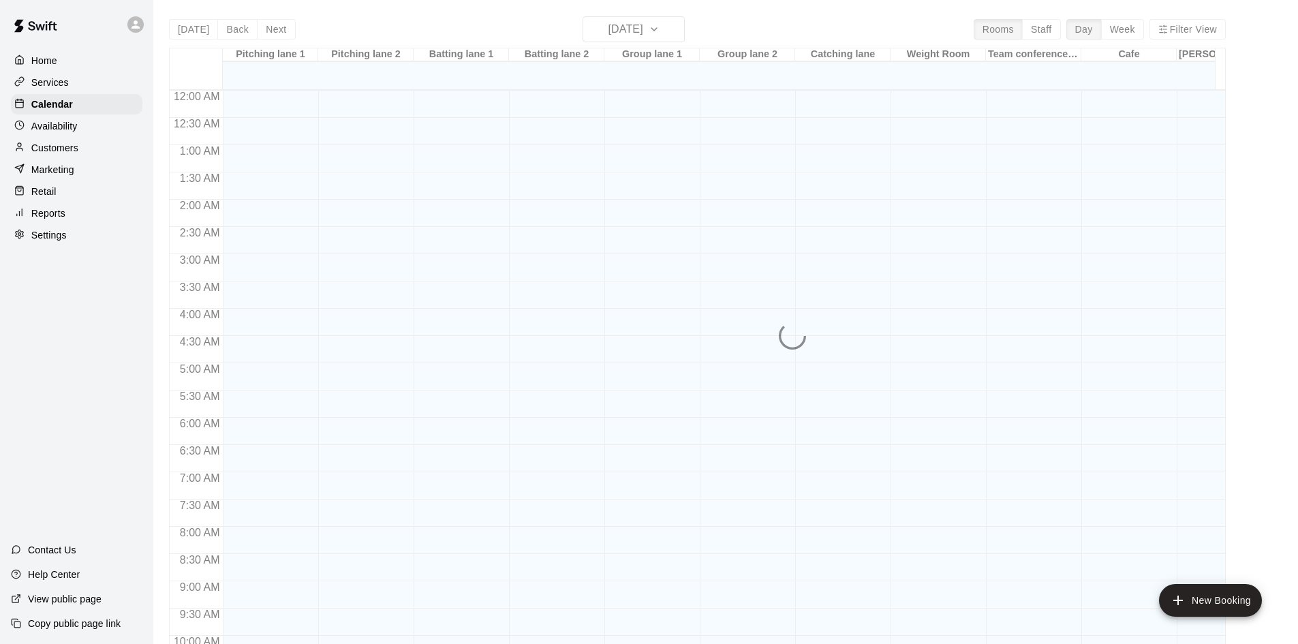
scroll to position [698, 0]
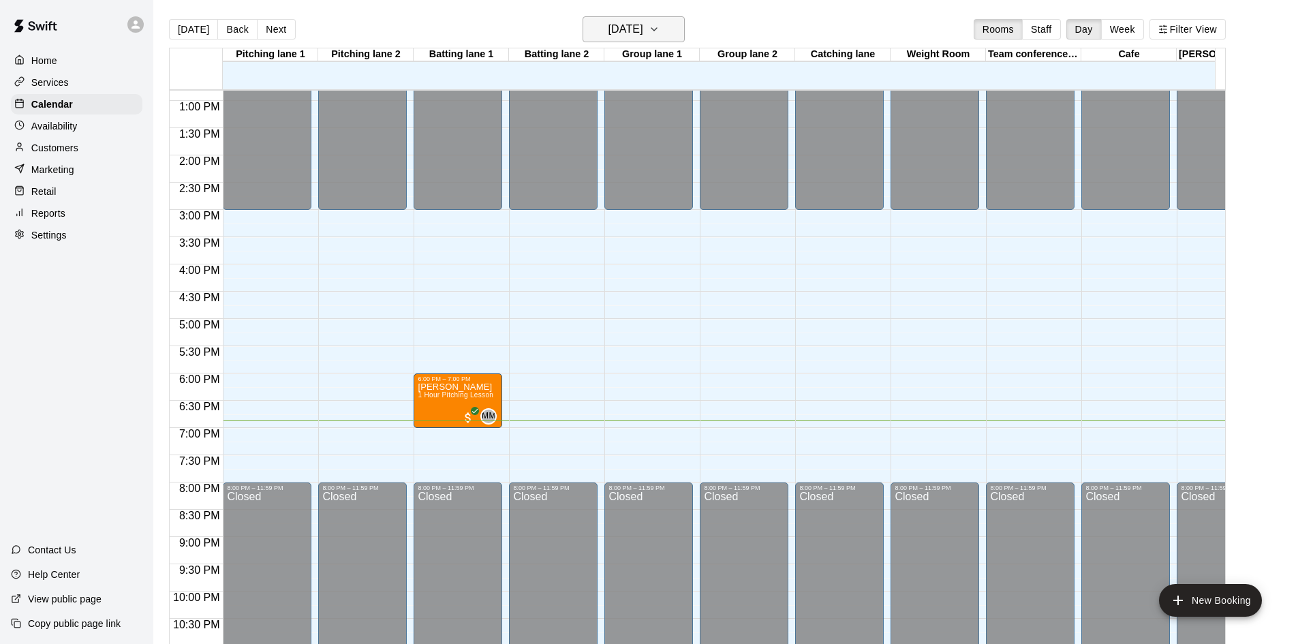
click at [659, 31] on icon "button" at bounding box center [654, 29] width 11 height 16
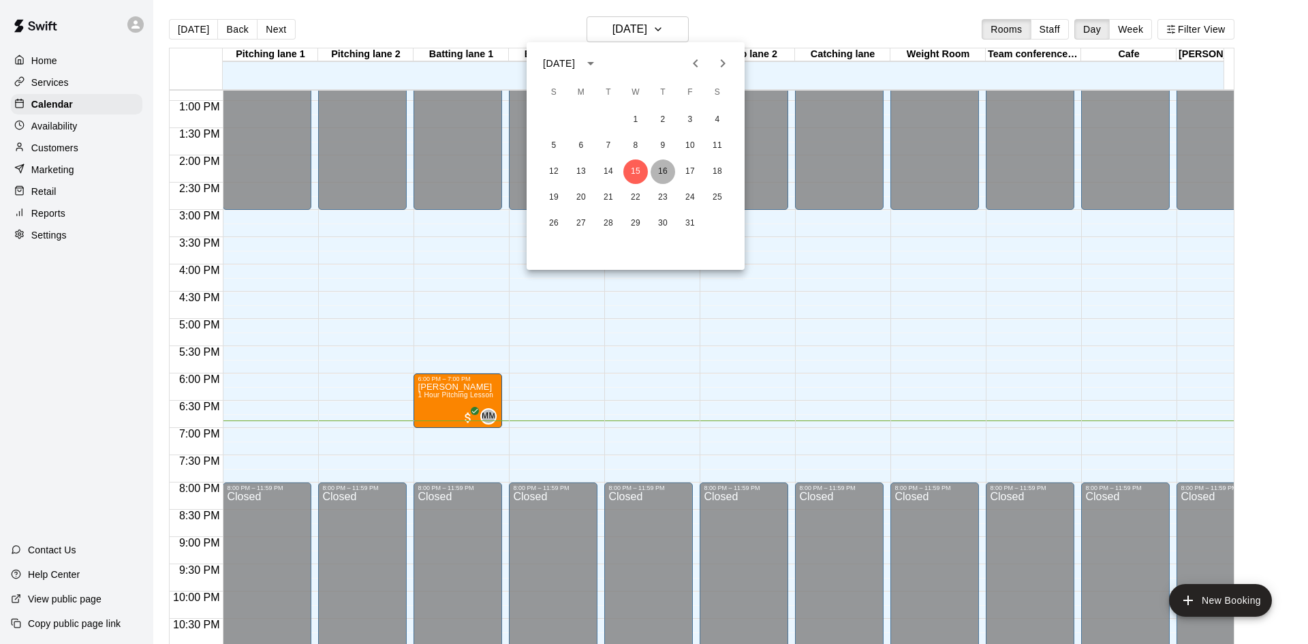
click at [661, 170] on button "16" at bounding box center [663, 171] width 25 height 25
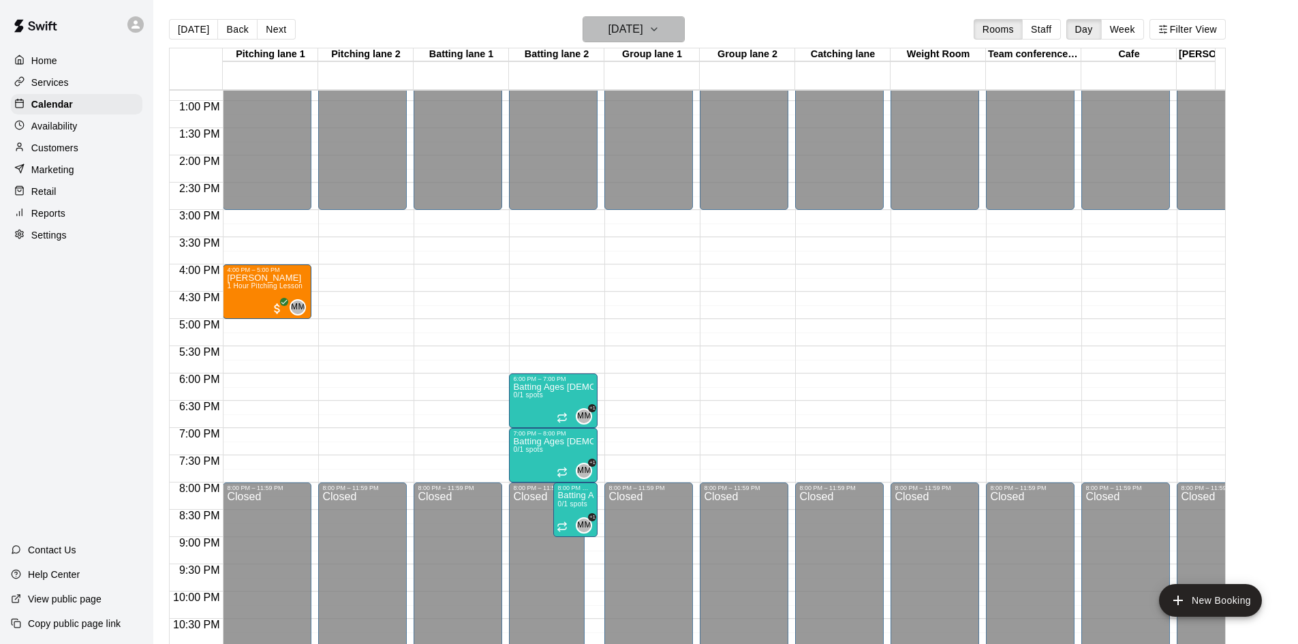
click at [685, 33] on button "[DATE]" at bounding box center [633, 29] width 102 height 26
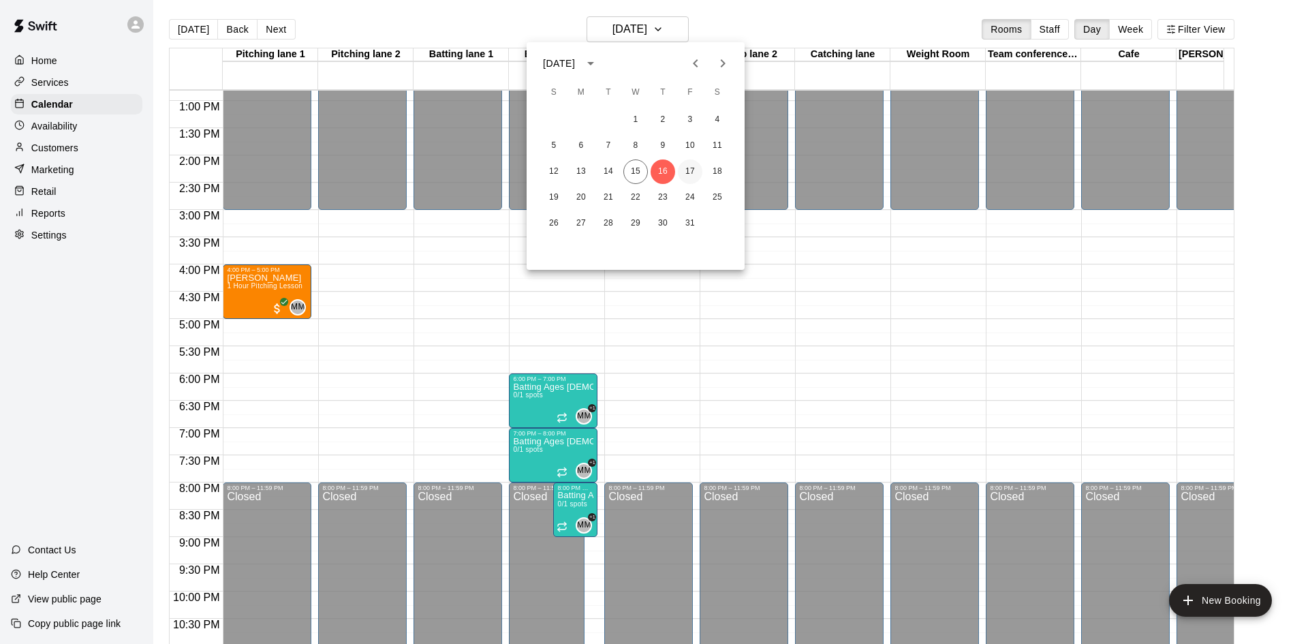
click at [692, 168] on button "17" at bounding box center [690, 171] width 25 height 25
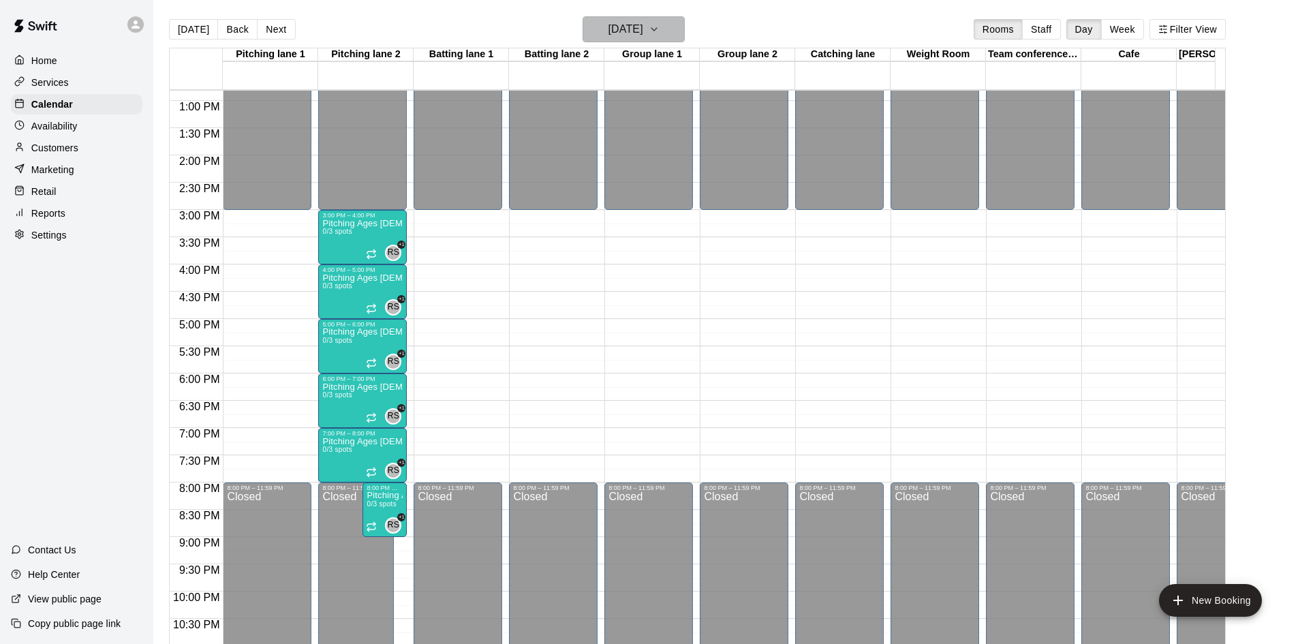
click at [681, 27] on button "[DATE]" at bounding box center [633, 29] width 102 height 26
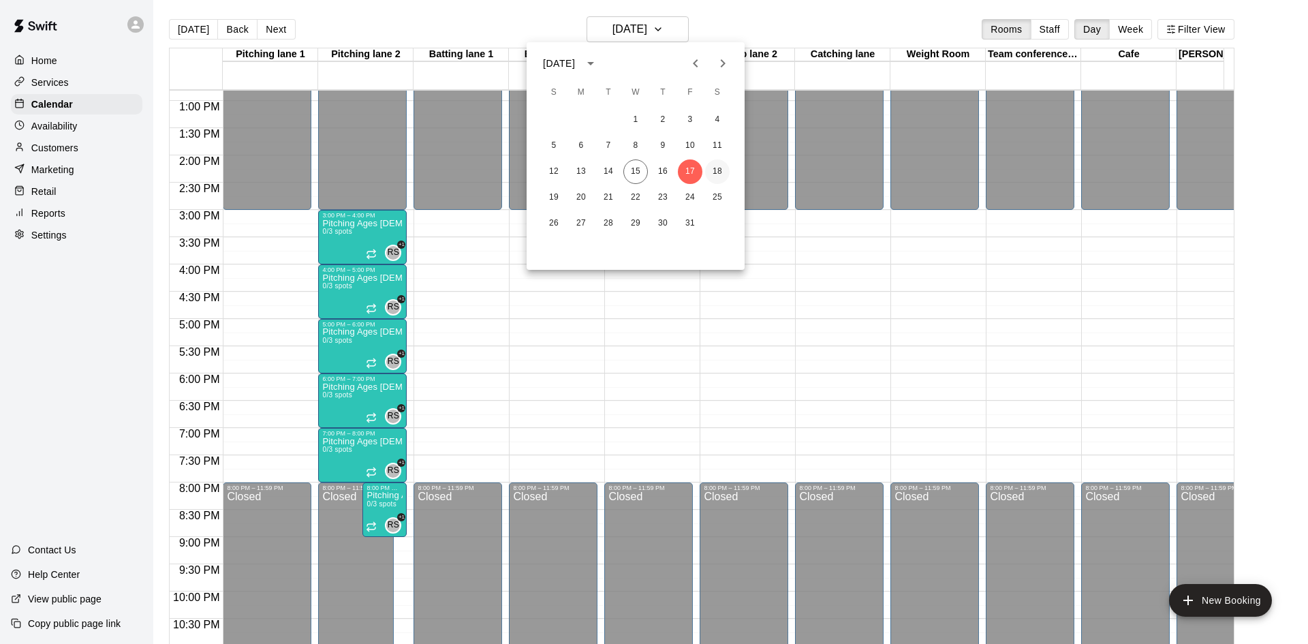
click at [714, 168] on button "18" at bounding box center [717, 171] width 25 height 25
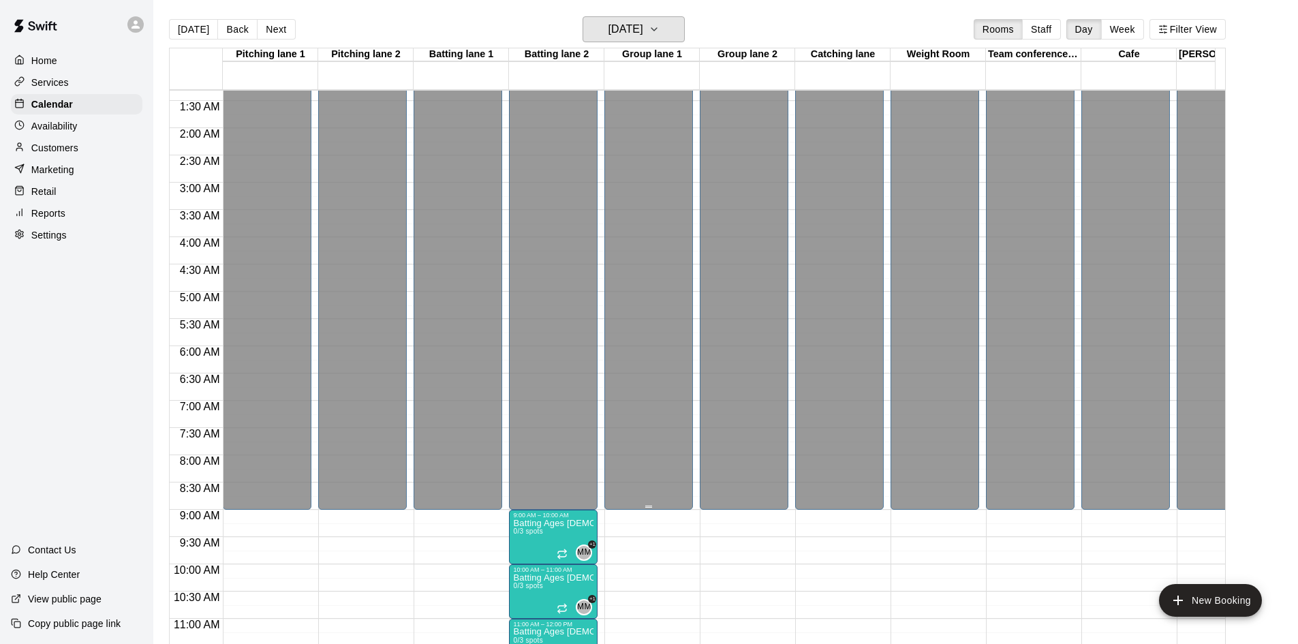
scroll to position [69, 0]
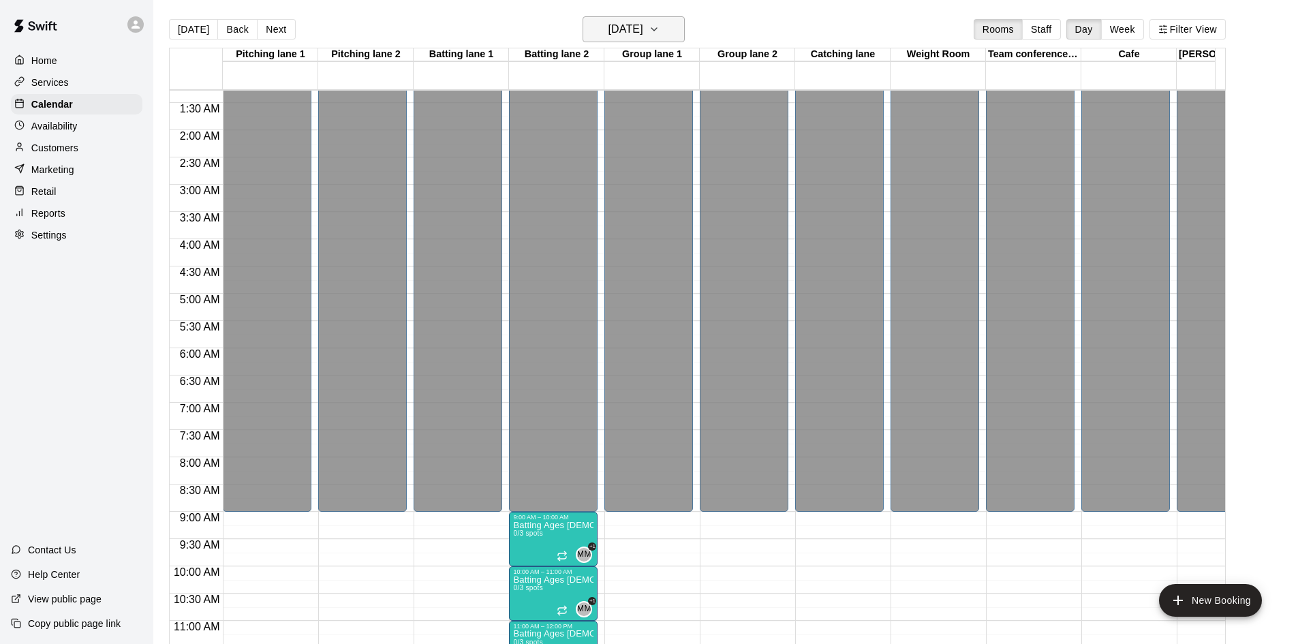
click at [669, 28] on button "[DATE]" at bounding box center [633, 29] width 102 height 26
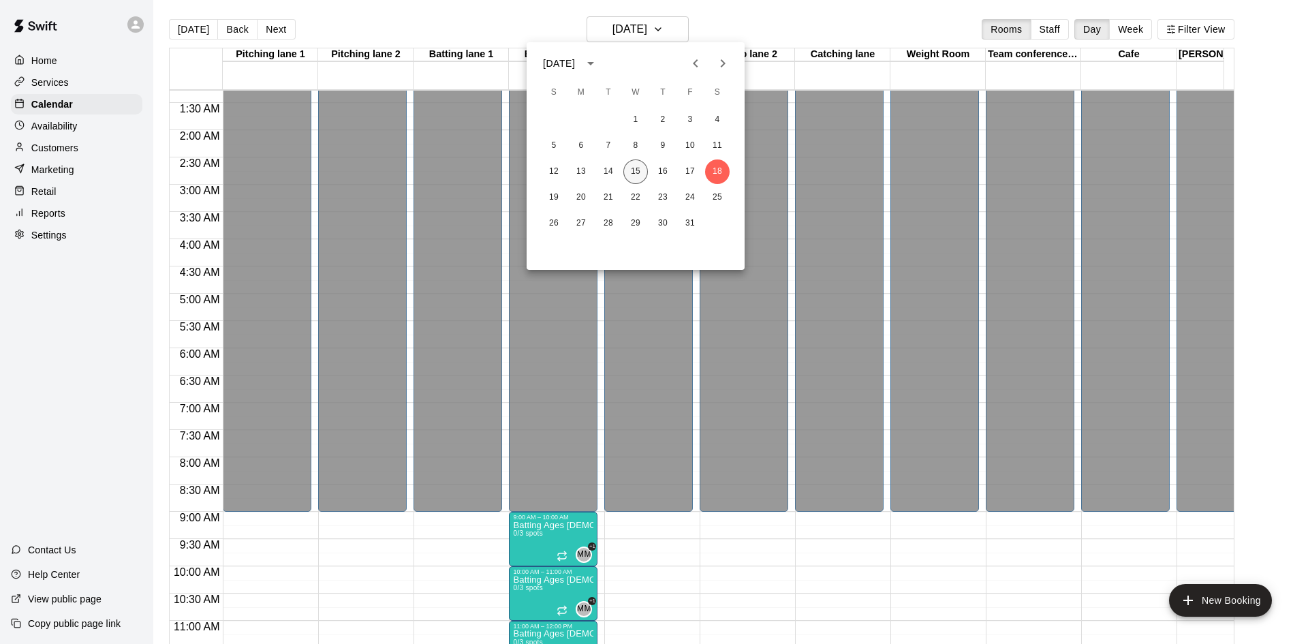
click at [637, 173] on button "15" at bounding box center [635, 171] width 25 height 25
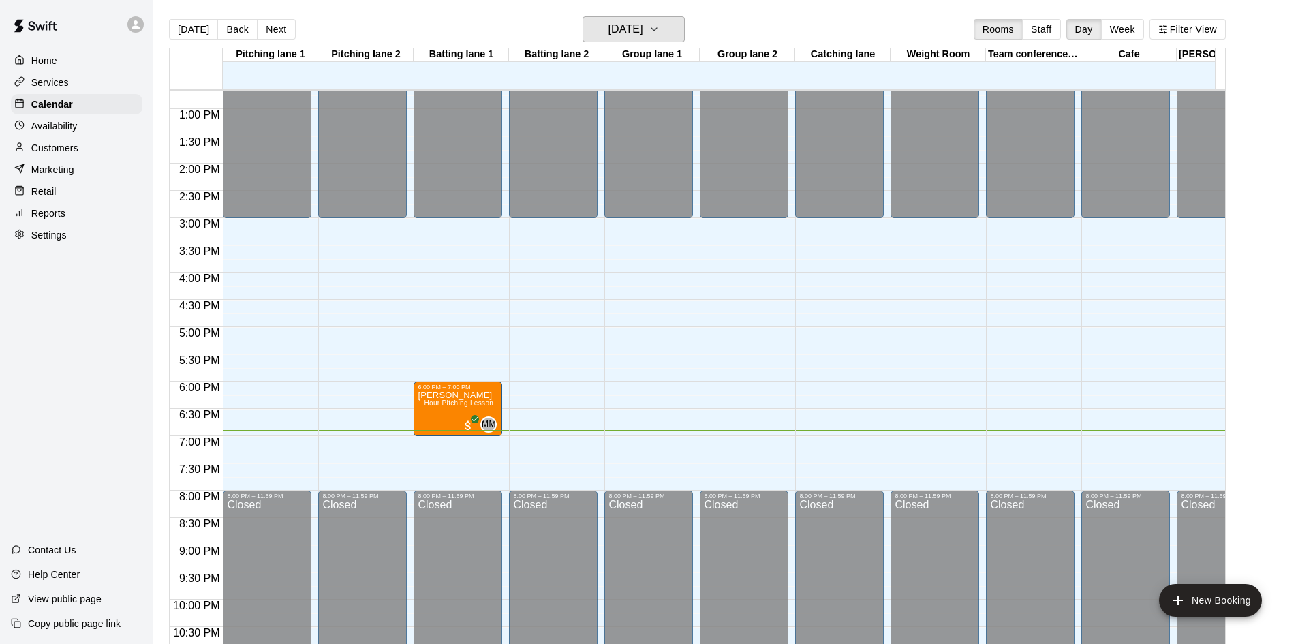
scroll to position [751, 0]
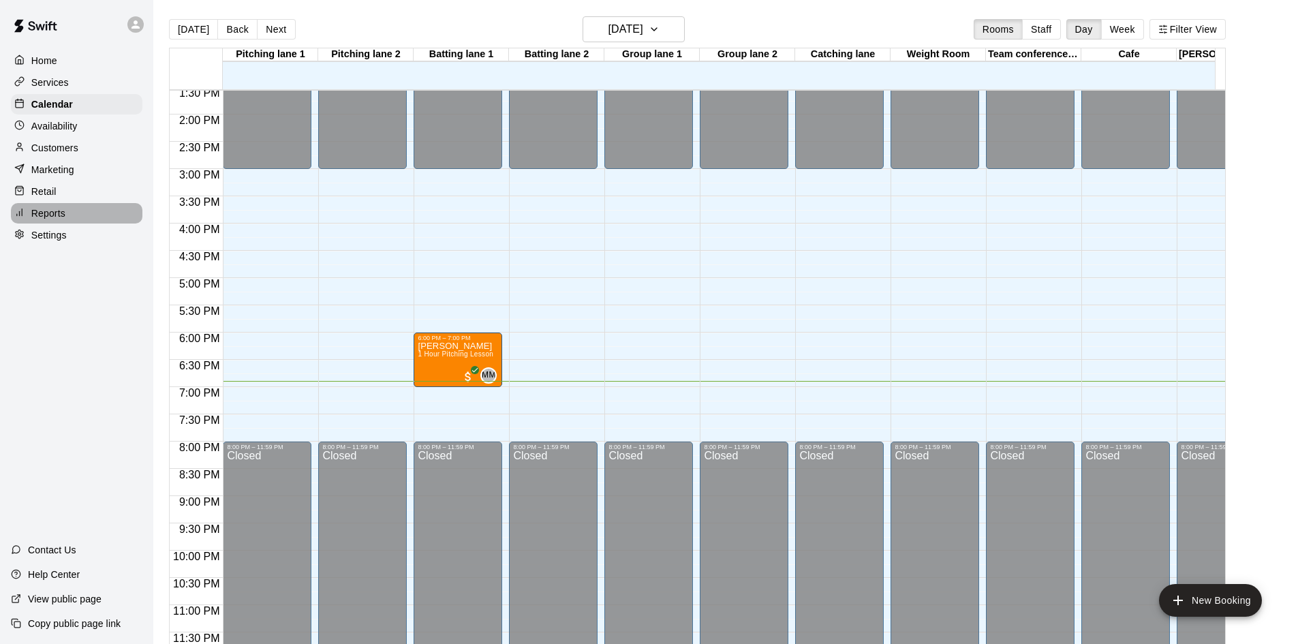
click at [57, 214] on p "Reports" at bounding box center [48, 213] width 34 height 14
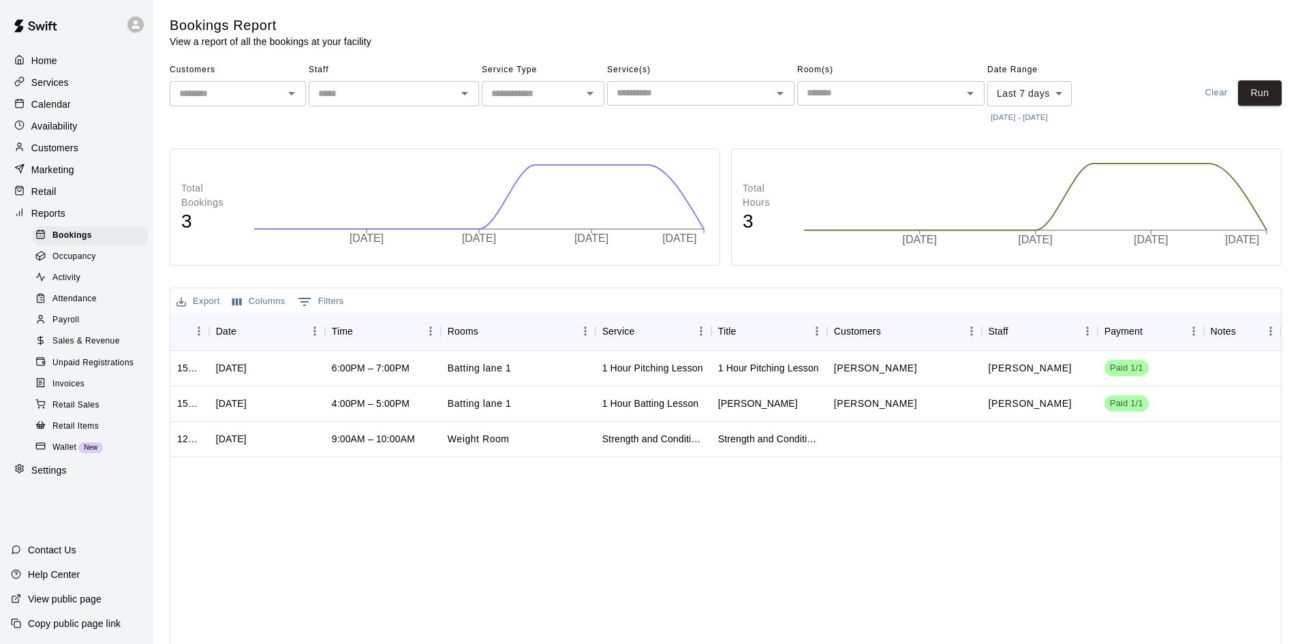
click at [84, 280] on div "Activity" at bounding box center [90, 277] width 115 height 19
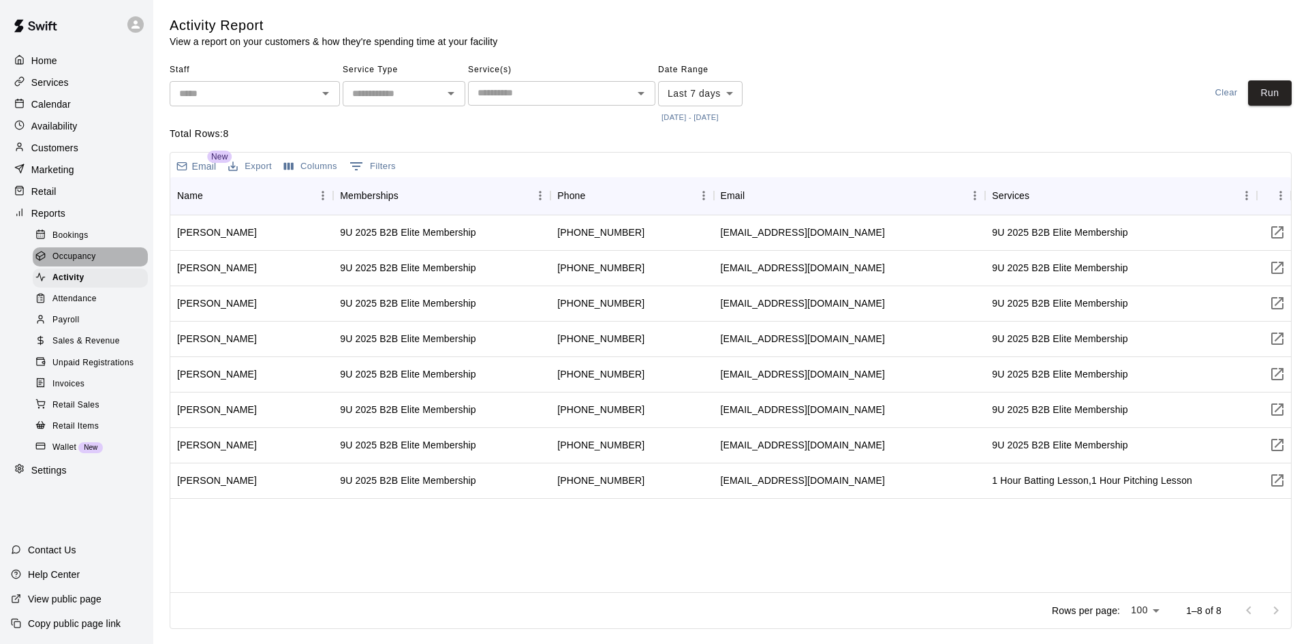
click at [70, 257] on span "Occupancy" at bounding box center [74, 257] width 44 height 14
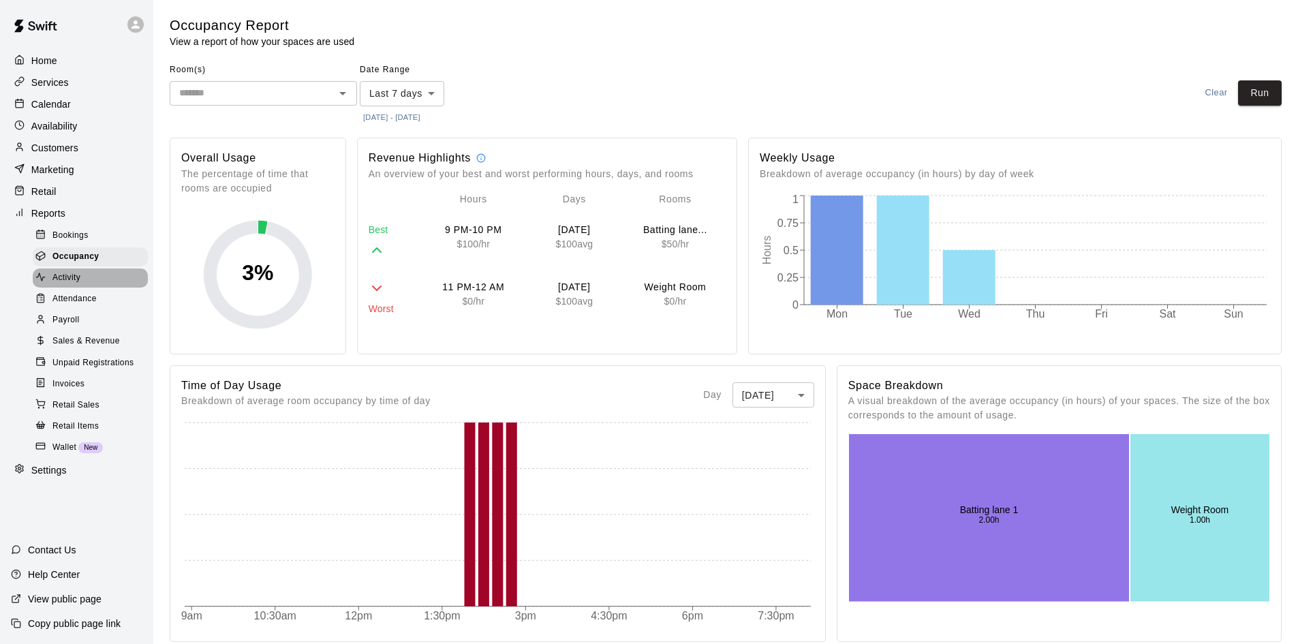
click at [88, 287] on div "Activity" at bounding box center [90, 277] width 115 height 19
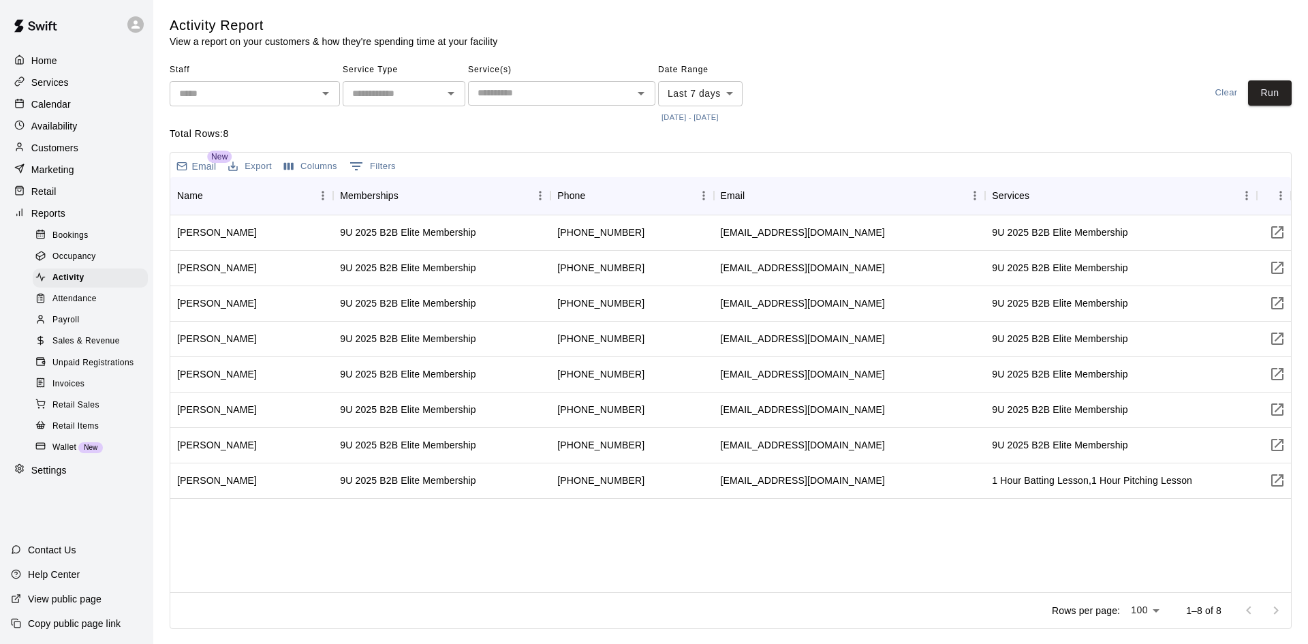
click at [78, 327] on span "Payroll" at bounding box center [65, 320] width 27 height 14
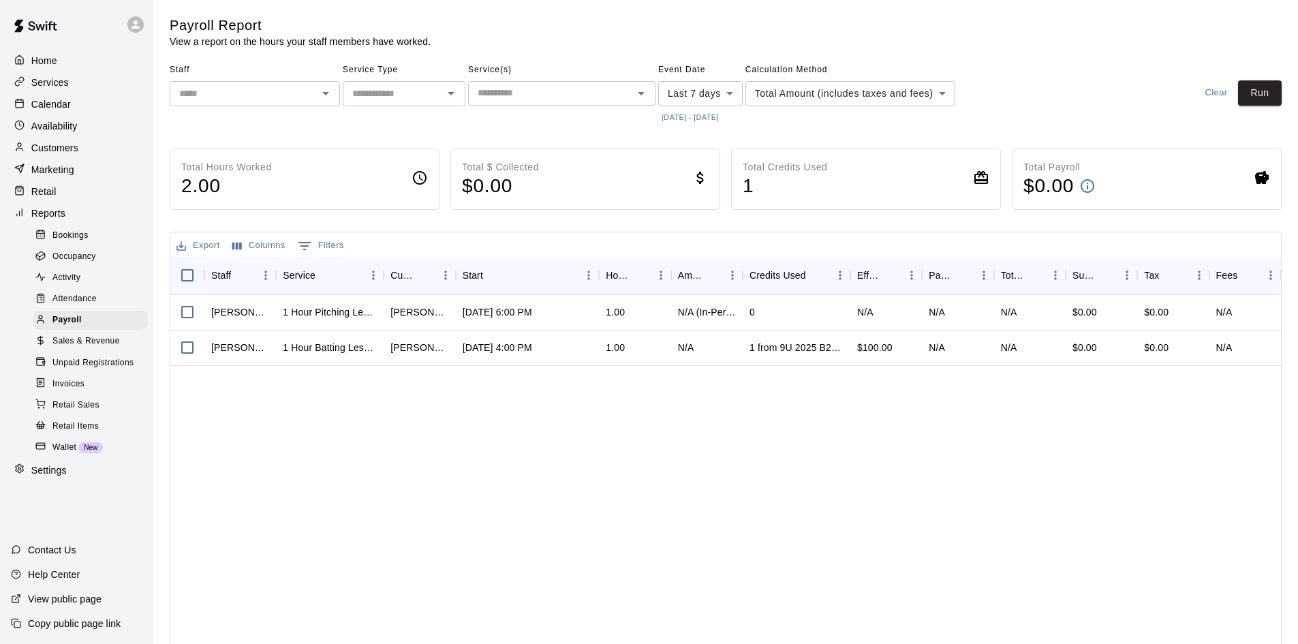
click at [96, 136] on div "Availability" at bounding box center [76, 126] width 131 height 20
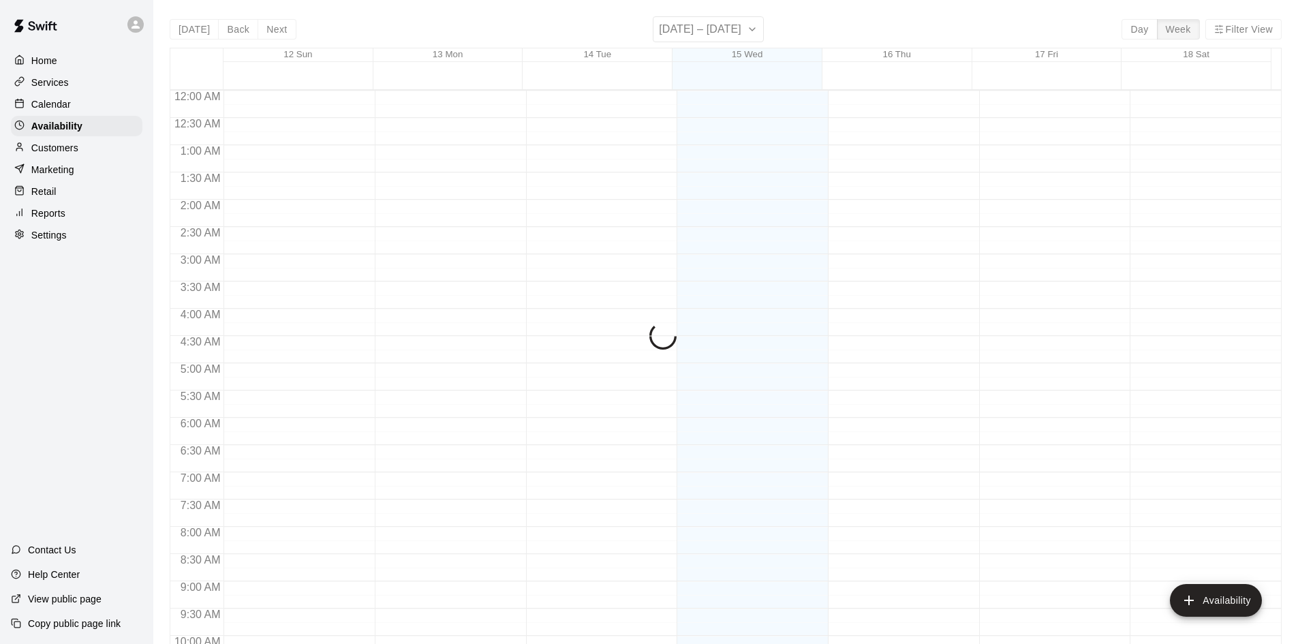
scroll to position [740, 0]
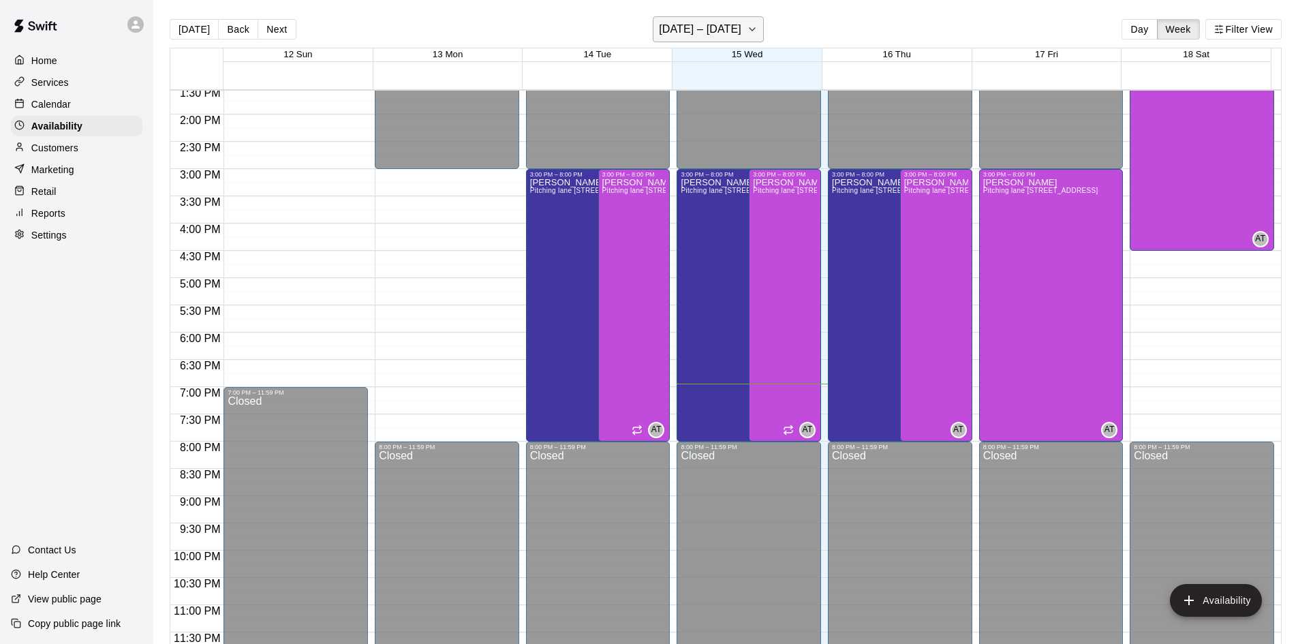
click at [755, 25] on button "[DATE] – [DATE]" at bounding box center [708, 29] width 111 height 26
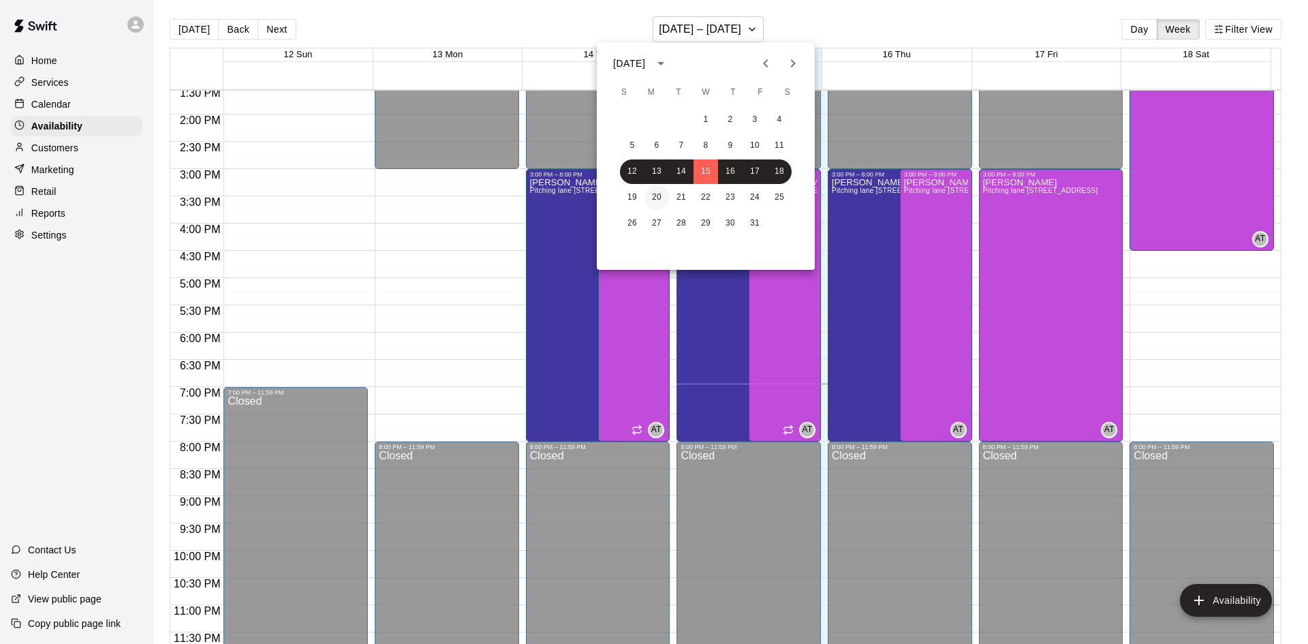
click at [653, 202] on button "20" at bounding box center [656, 197] width 25 height 25
